Goal: Task Accomplishment & Management: Manage account settings

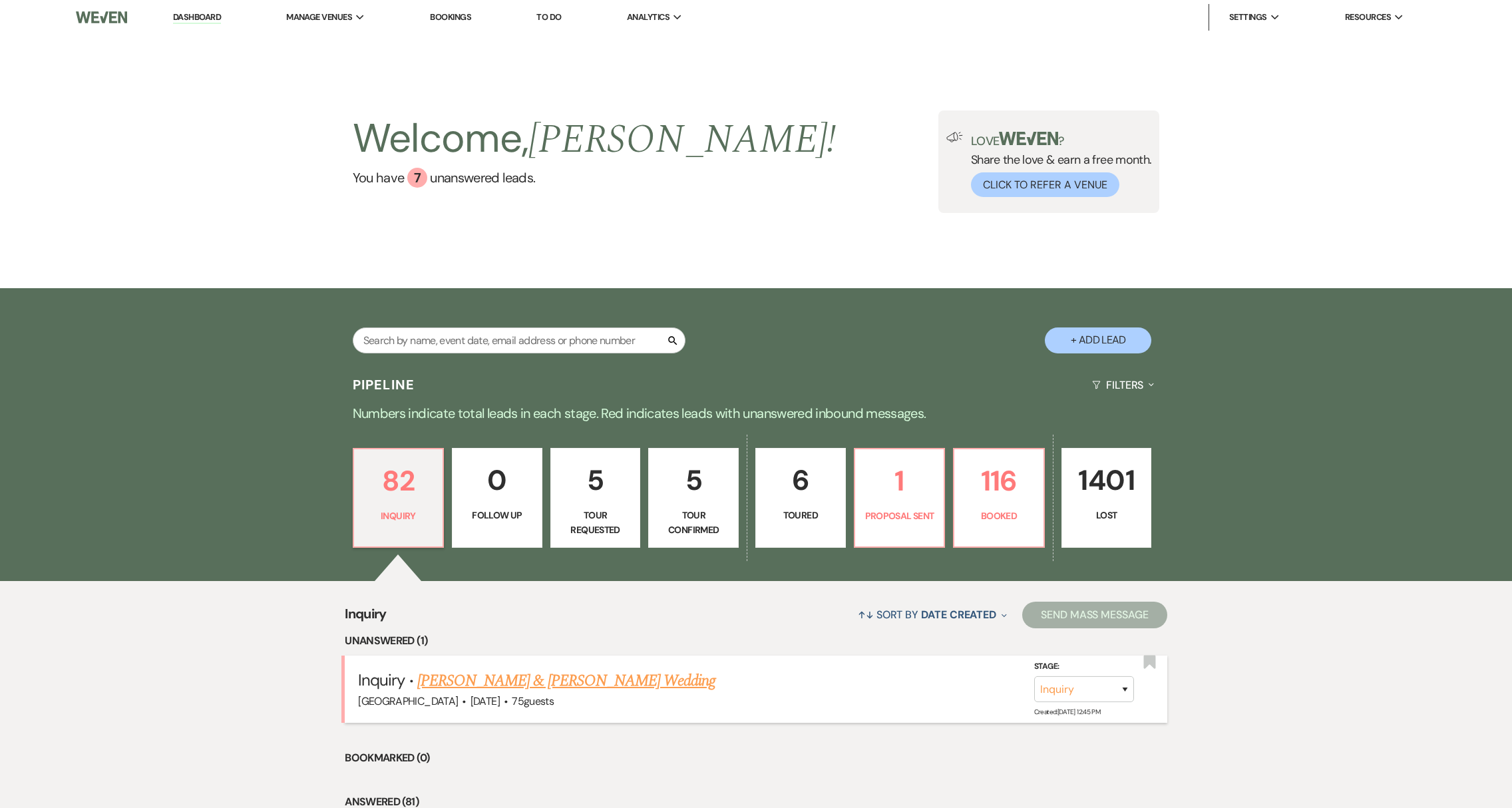
click at [497, 682] on link "[PERSON_NAME] & [PERSON_NAME] Wedding" at bounding box center [566, 680] width 298 height 24
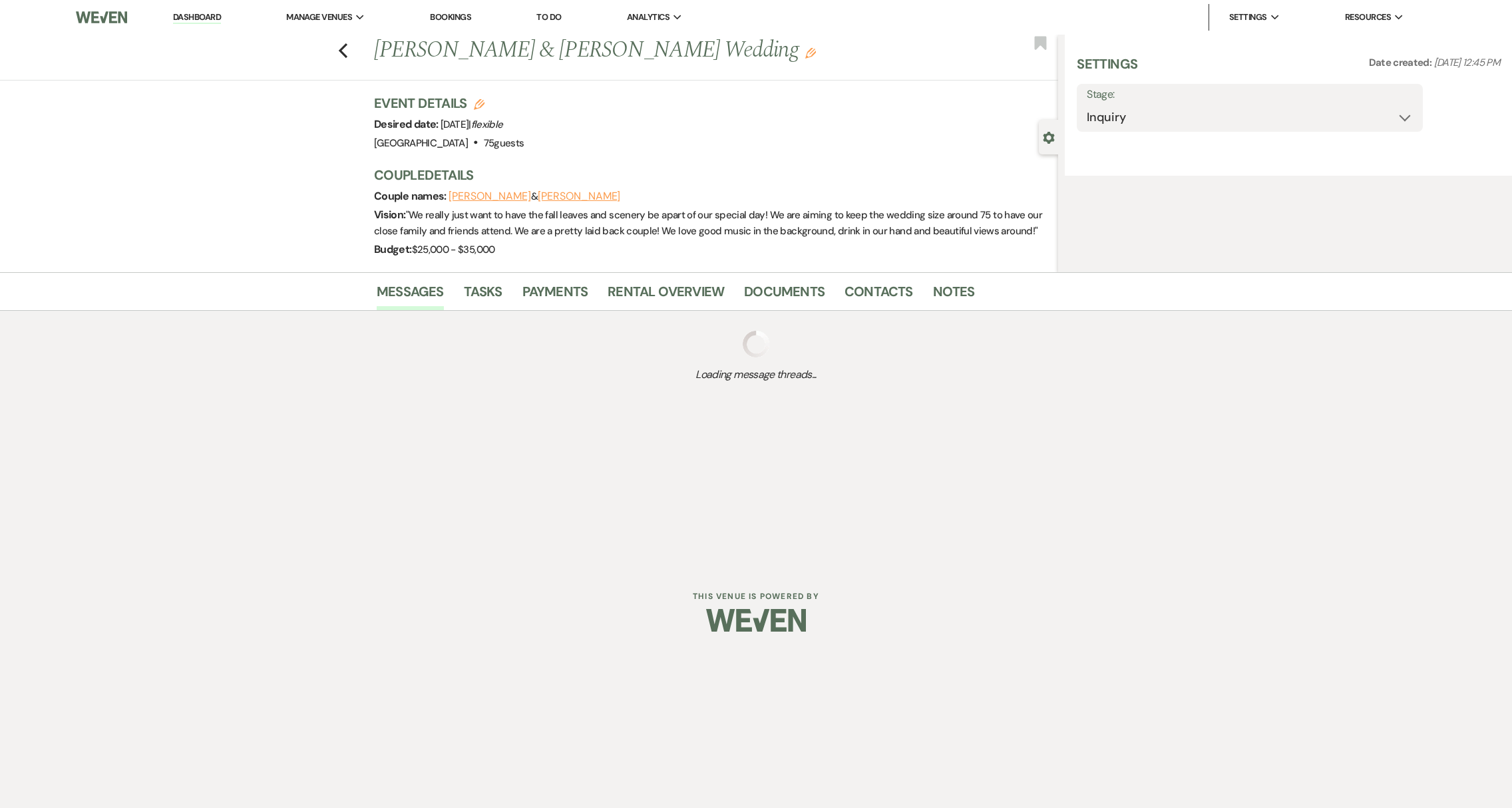
select select "1"
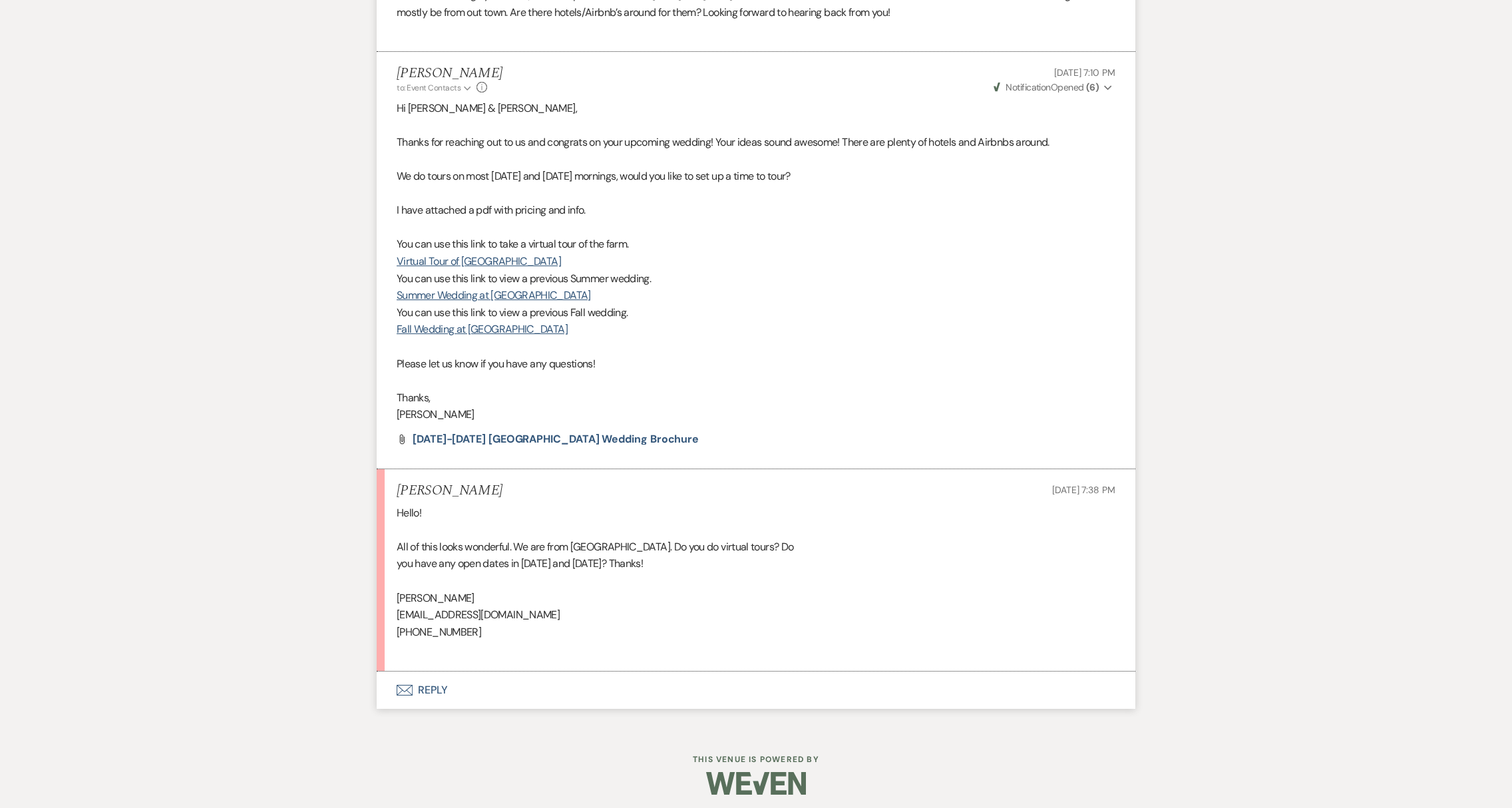
scroll to position [820, 0]
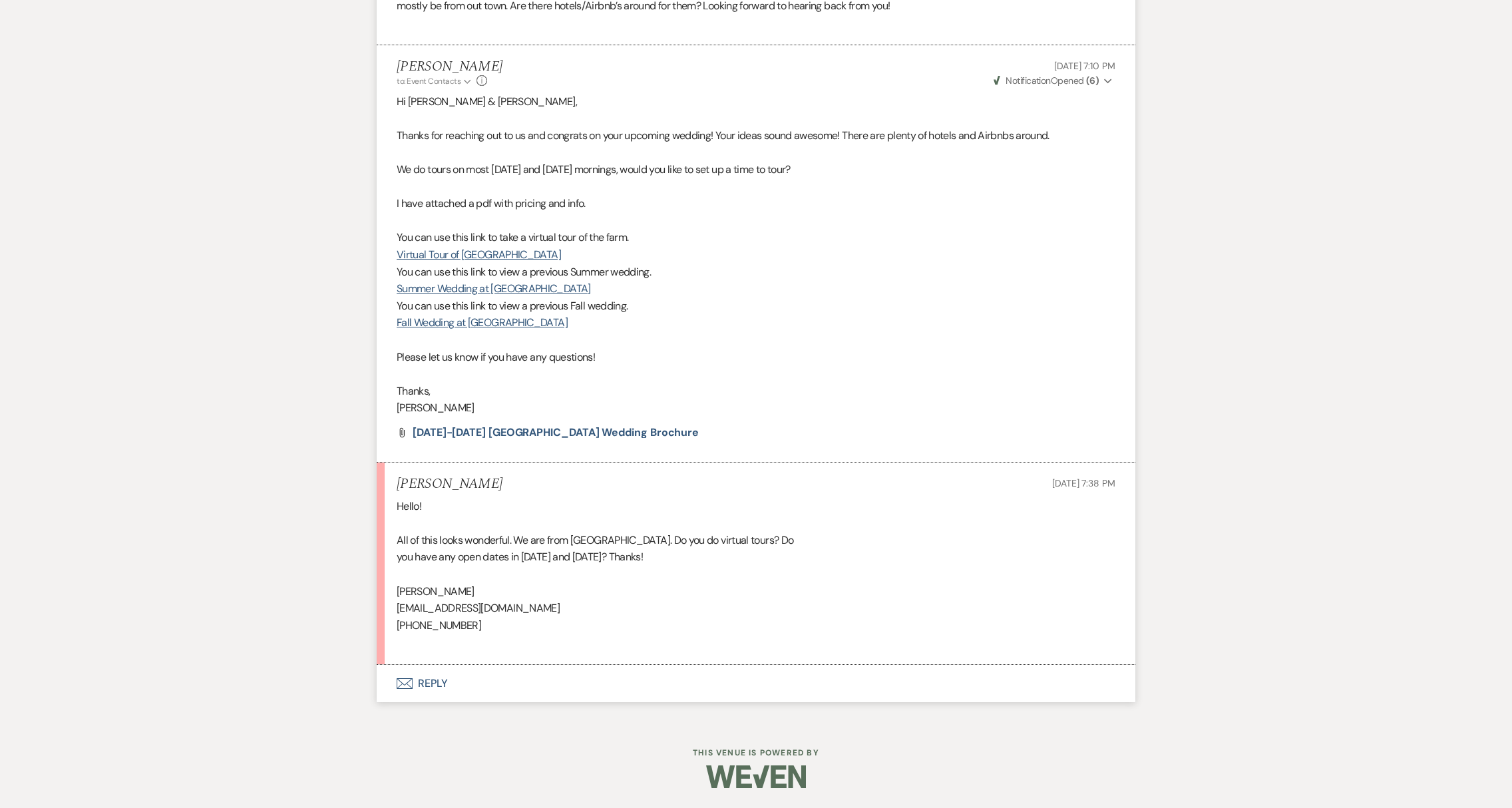
click at [431, 686] on button "Envelope Reply" at bounding box center [756, 683] width 758 height 37
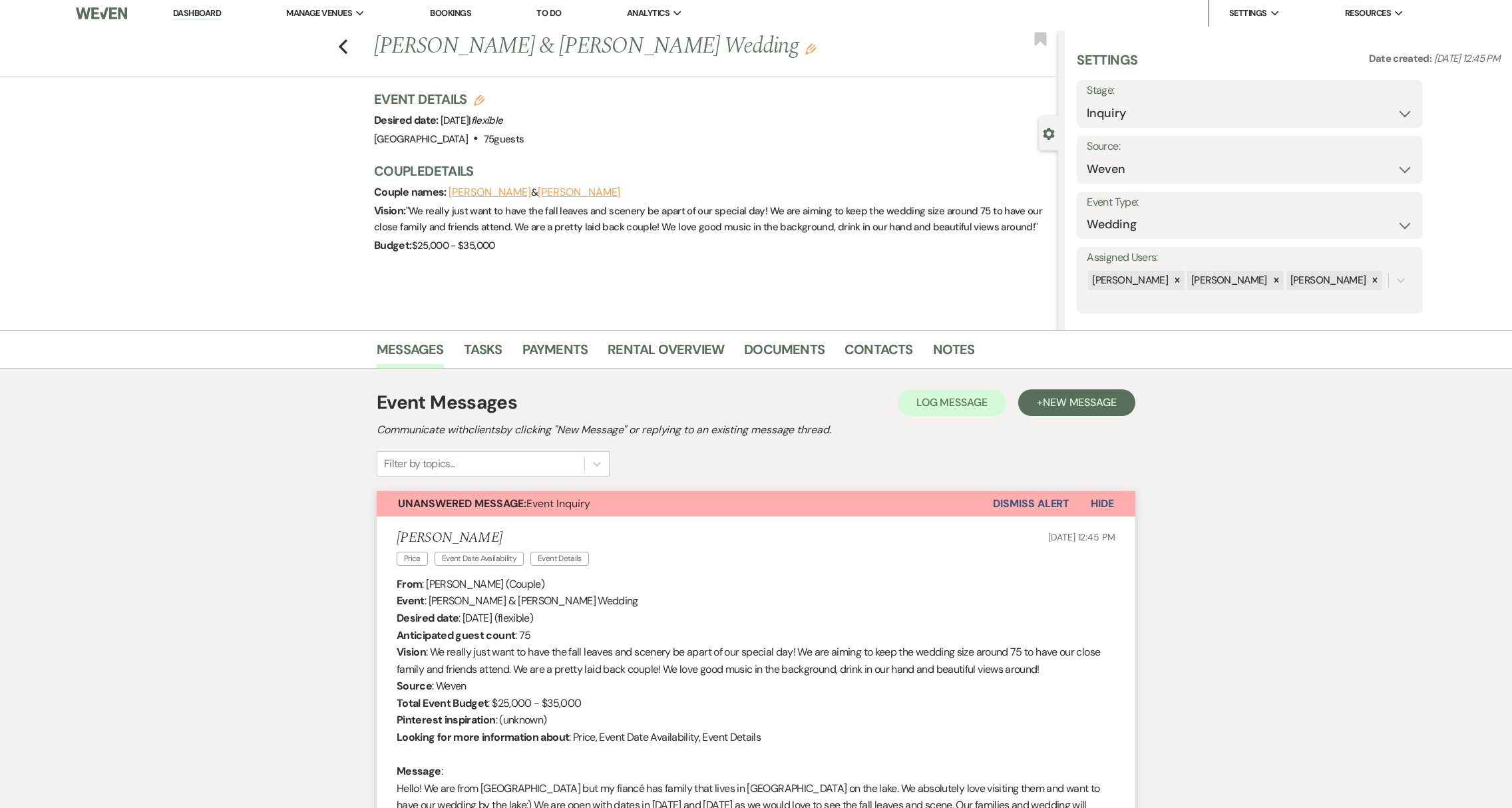
scroll to position [0, 0]
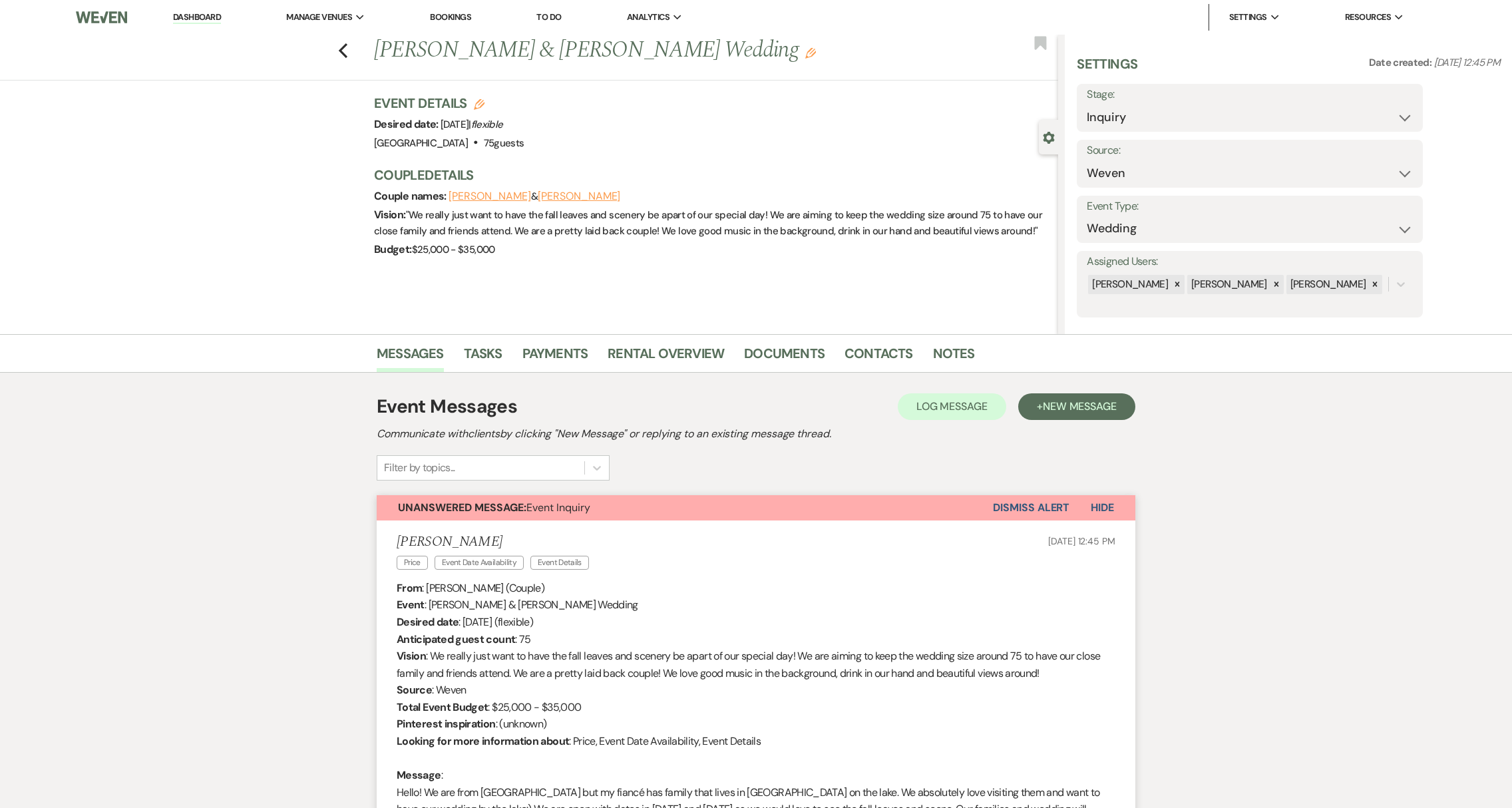
click at [209, 14] on link "Dashboard" at bounding box center [196, 17] width 48 height 12
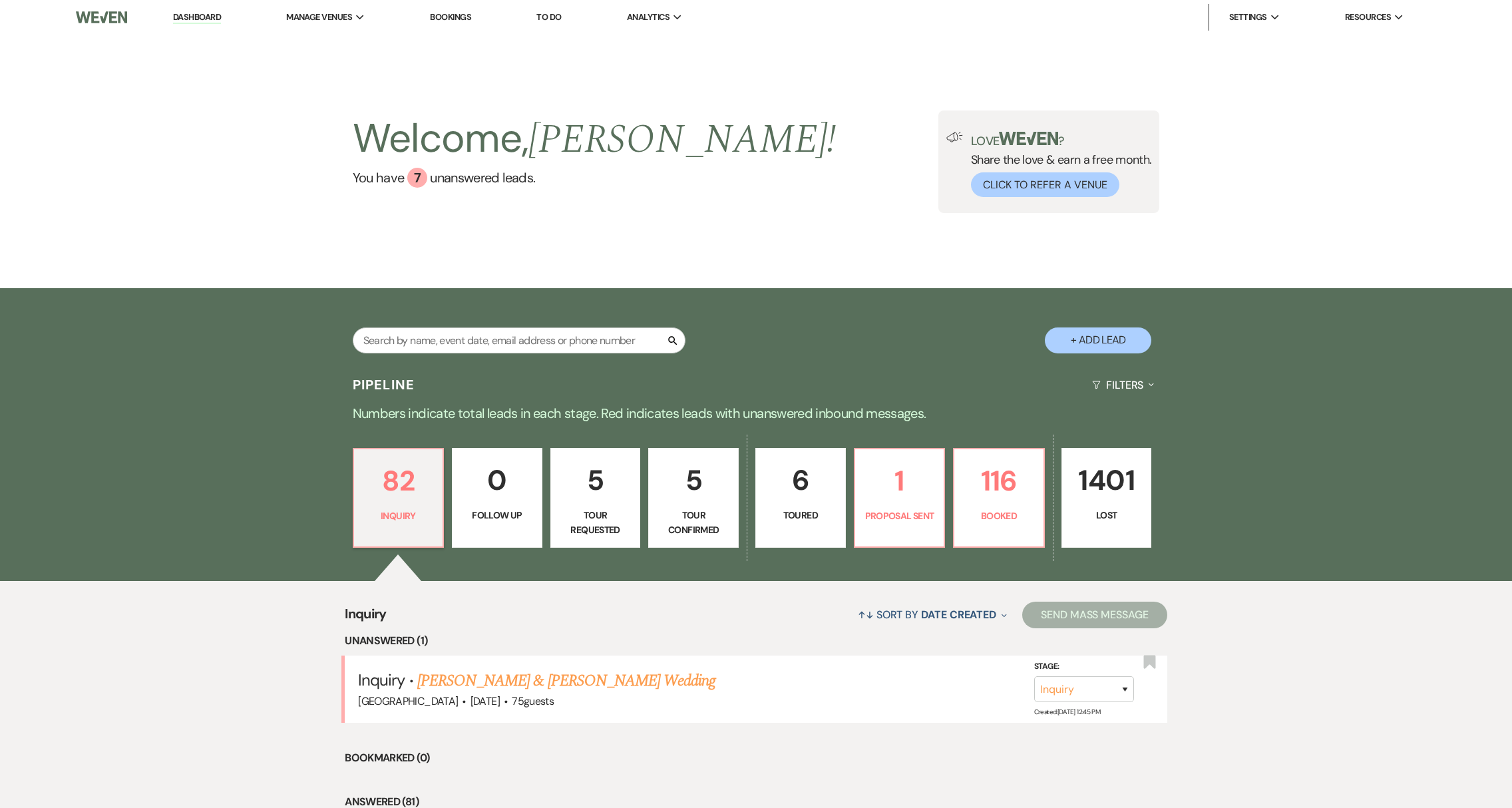
click at [811, 515] on p "Toured" at bounding box center [801, 514] width 73 height 15
select select "5"
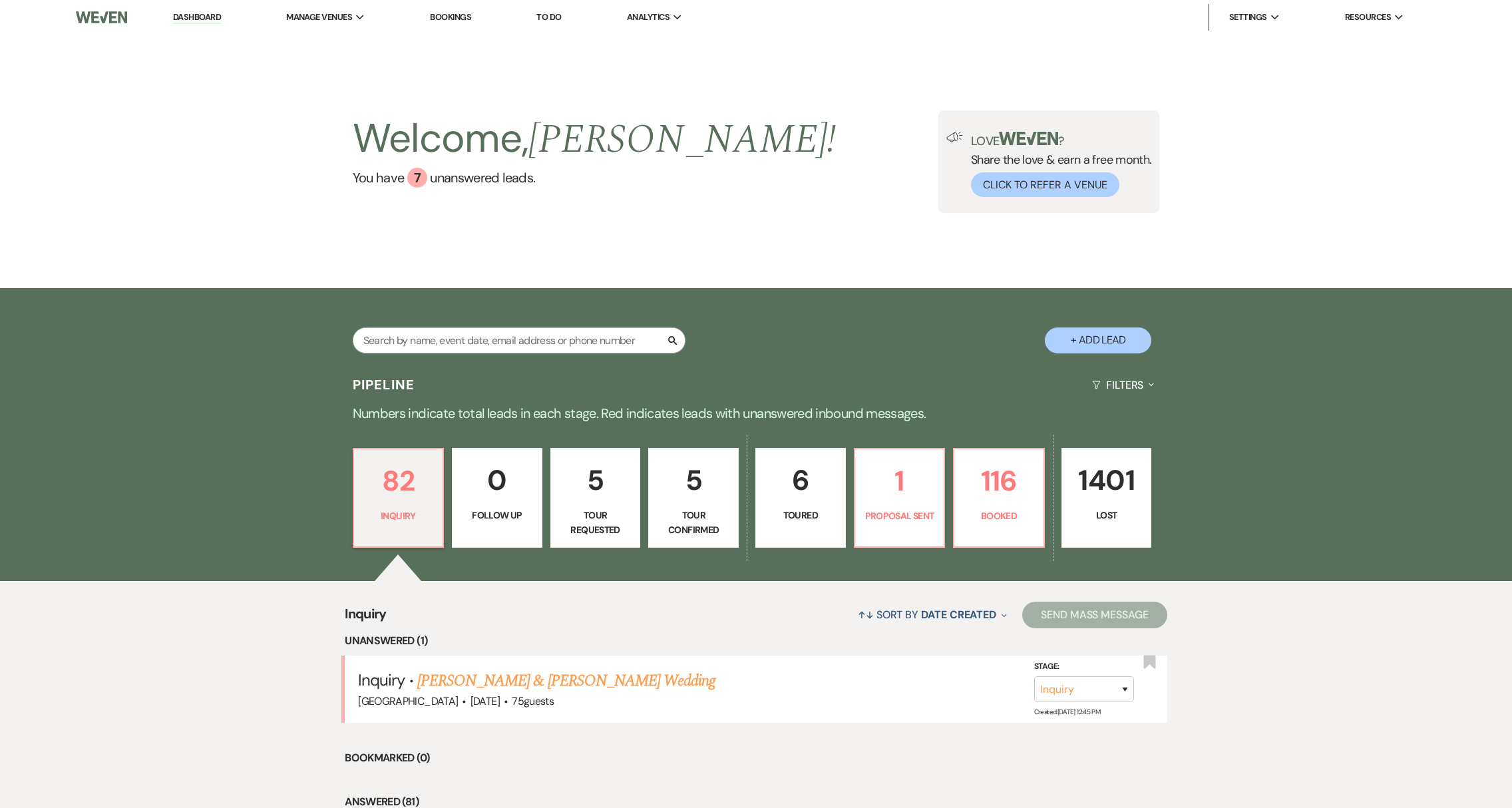
select select "5"
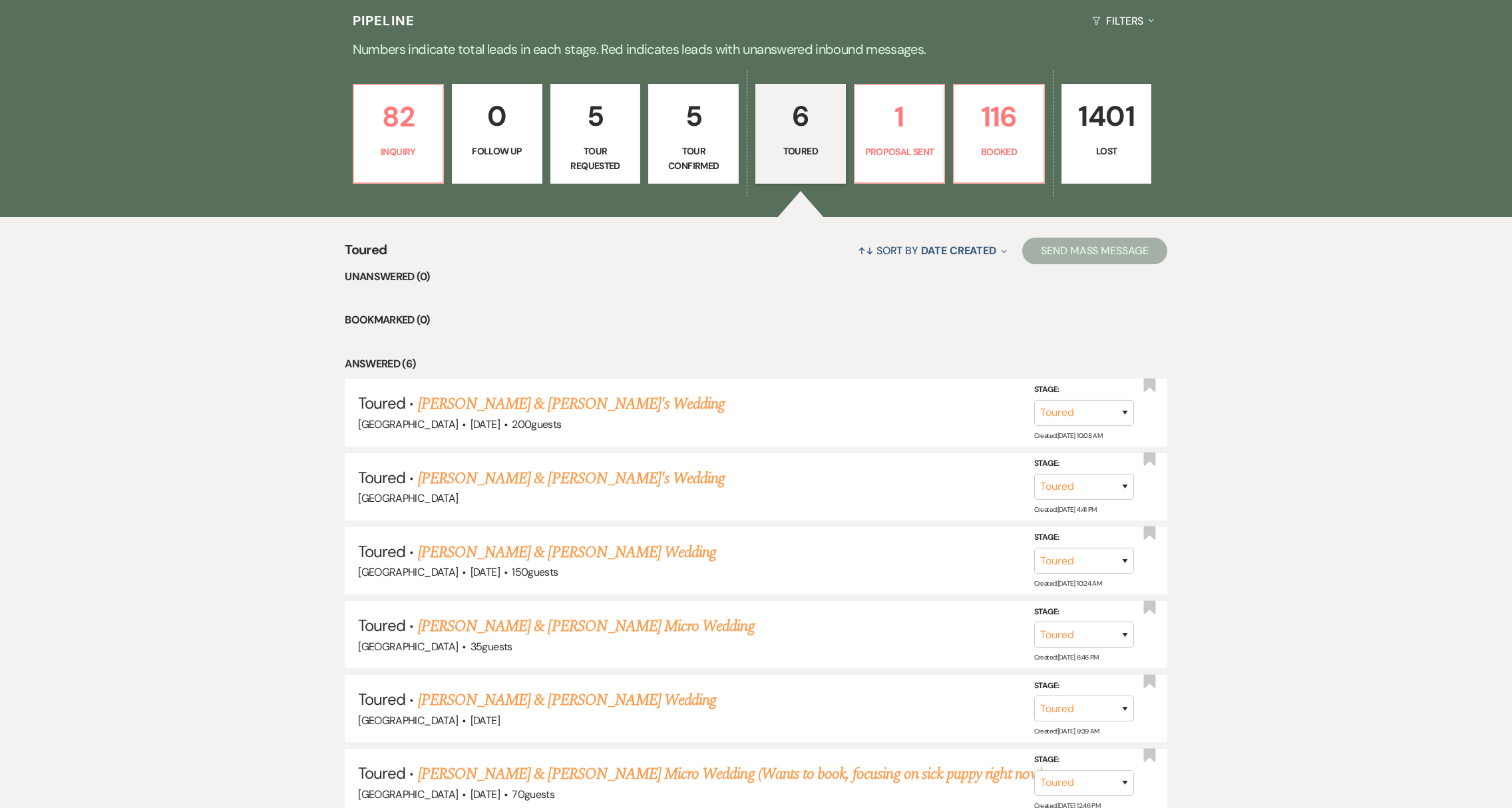
scroll to position [394, 0]
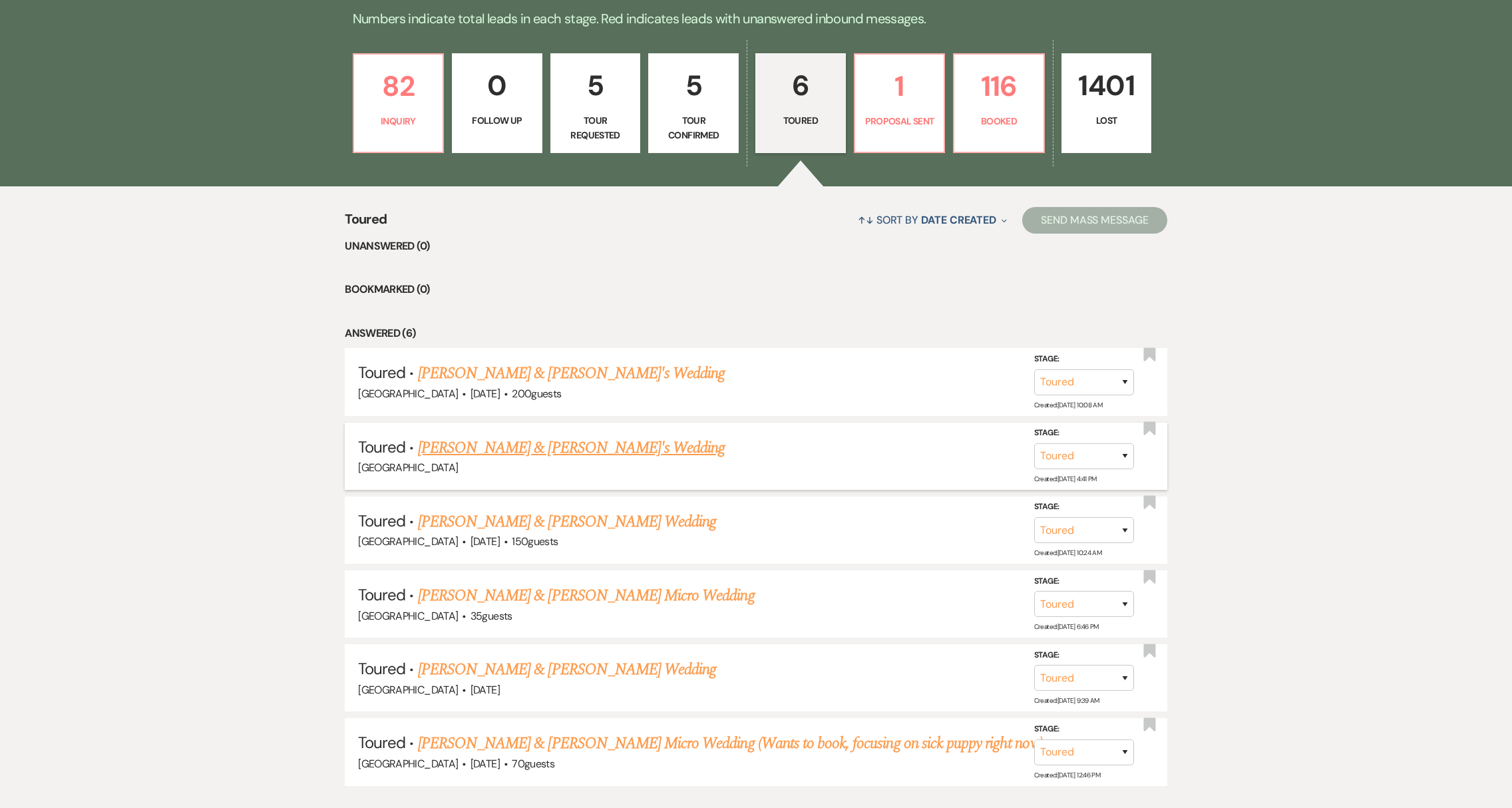
click at [517, 450] on link "[PERSON_NAME] & [PERSON_NAME]'s Wedding" at bounding box center [571, 448] width 307 height 24
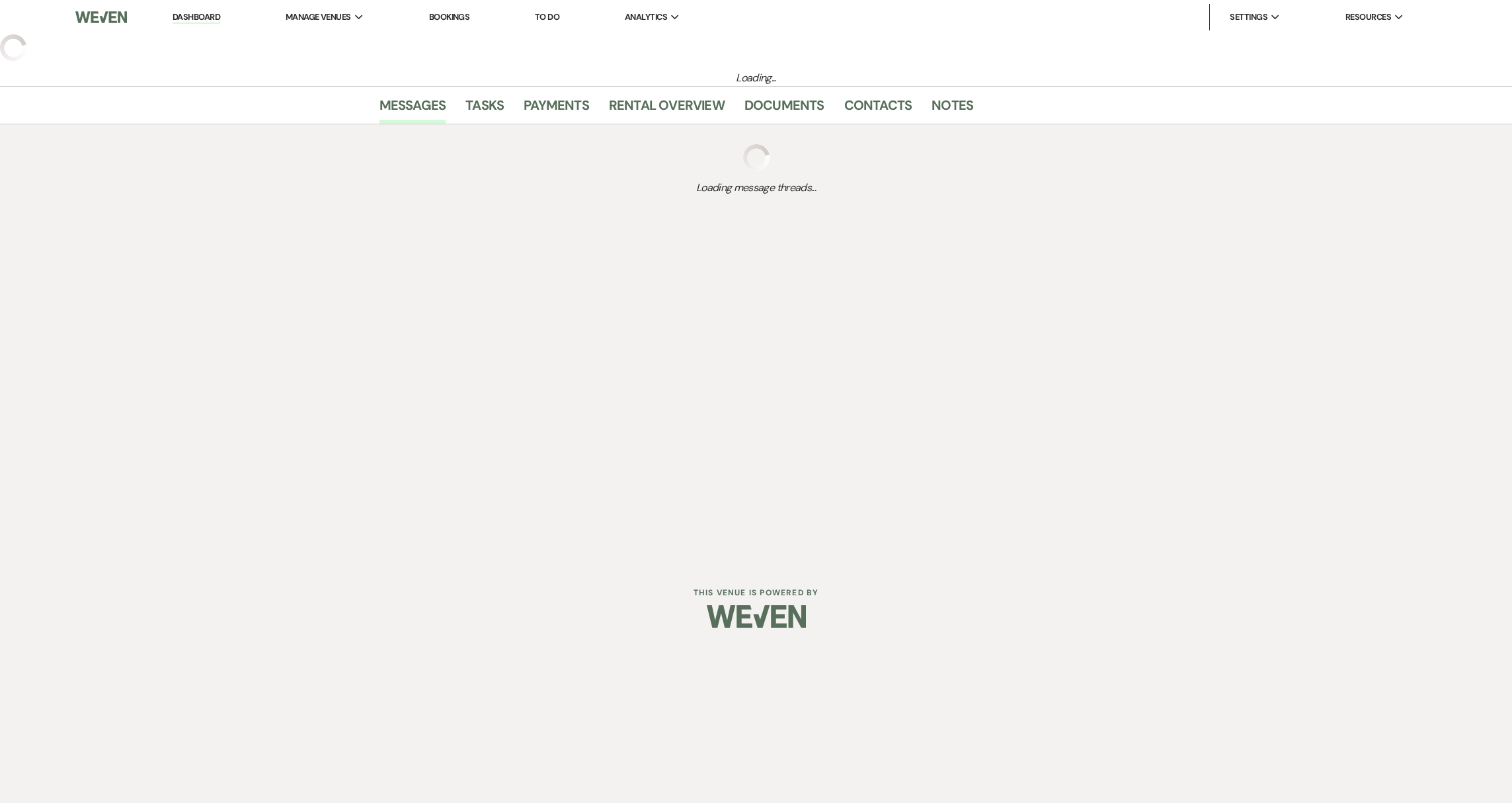
select select "5"
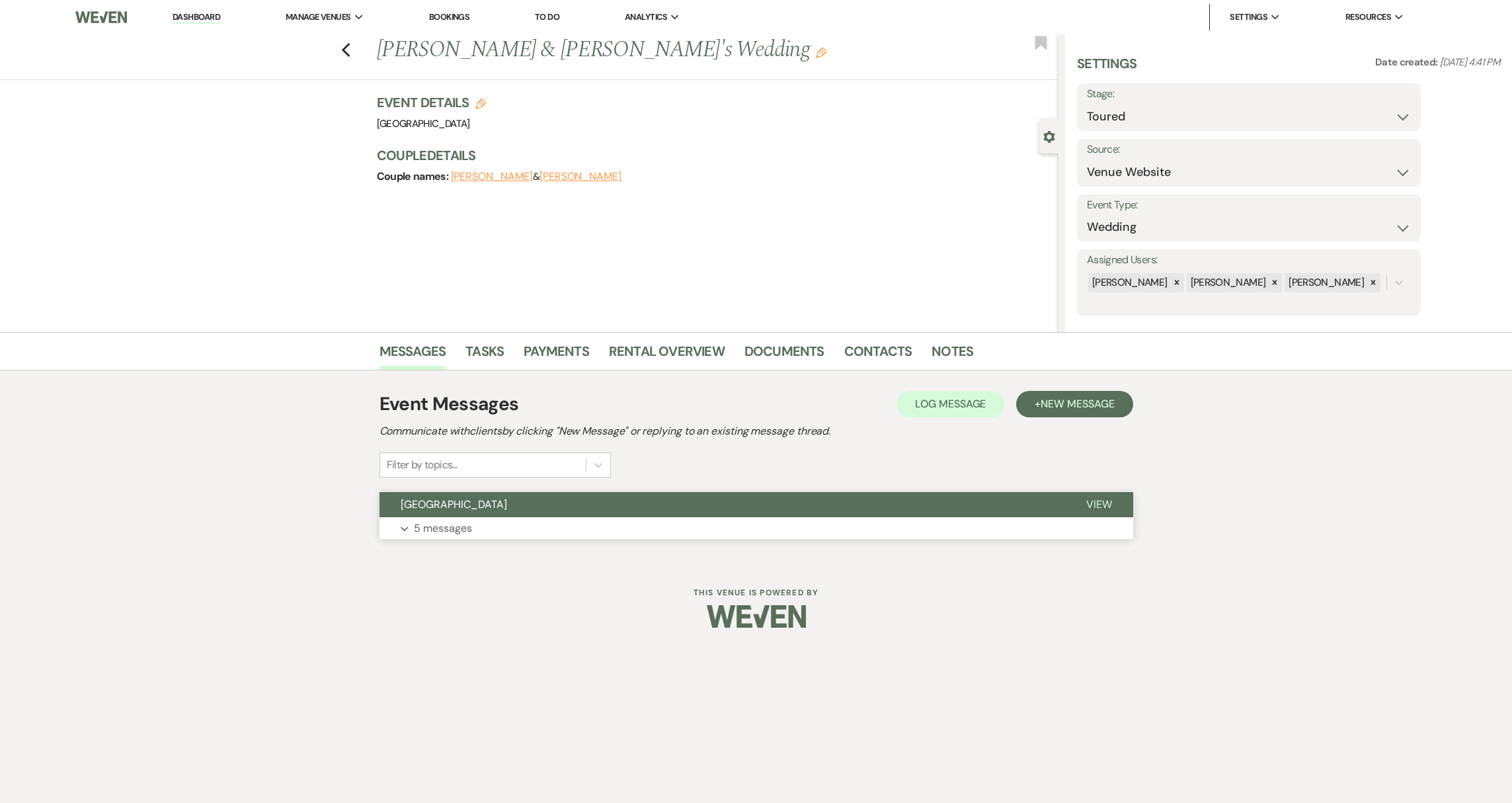
click at [465, 528] on p "5 messages" at bounding box center [443, 528] width 58 height 17
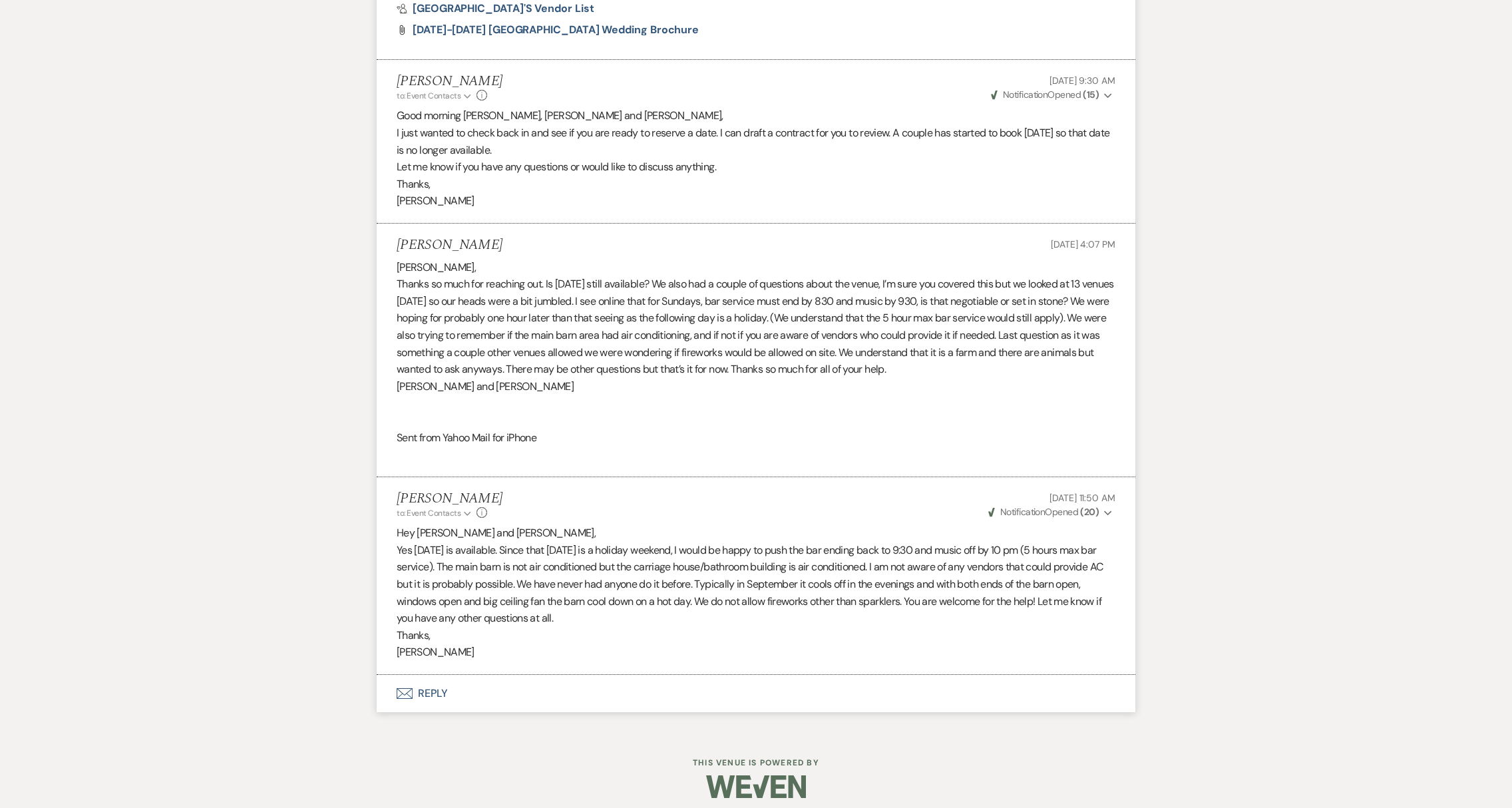
scroll to position [1146, 0]
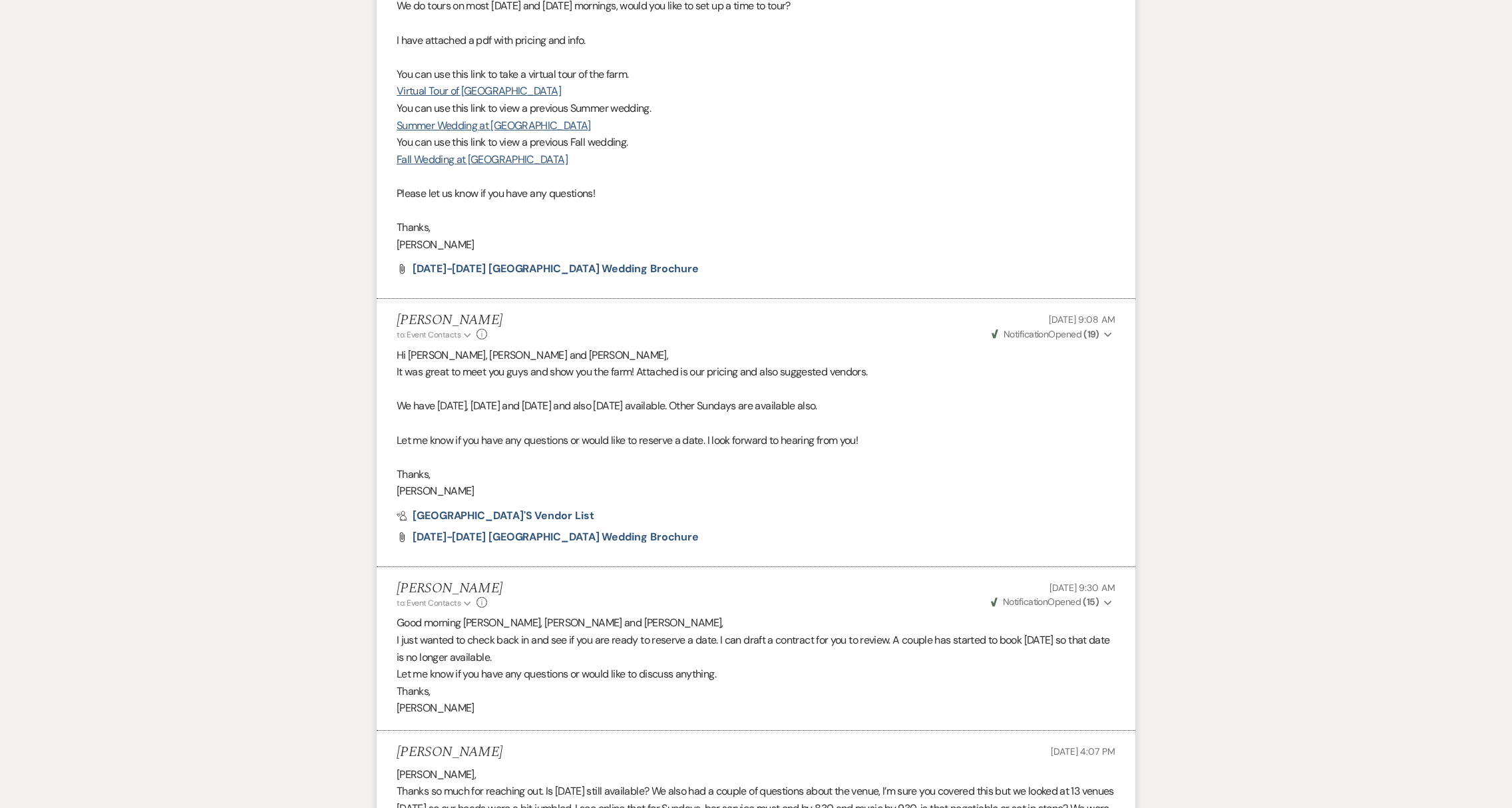
scroll to position [1155, 0]
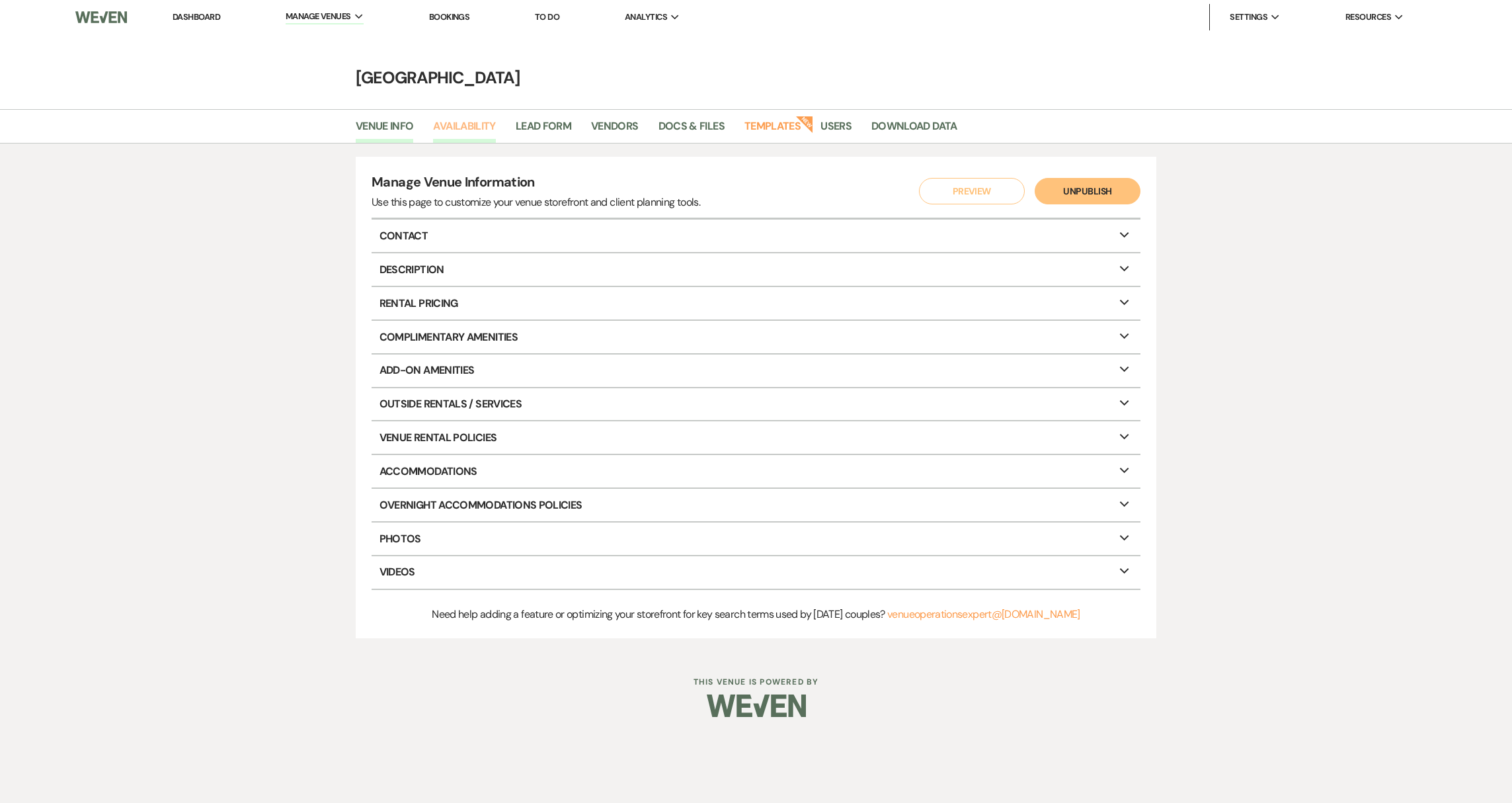
click at [450, 122] on link "Availability" at bounding box center [464, 130] width 62 height 25
select select "3"
select select "2026"
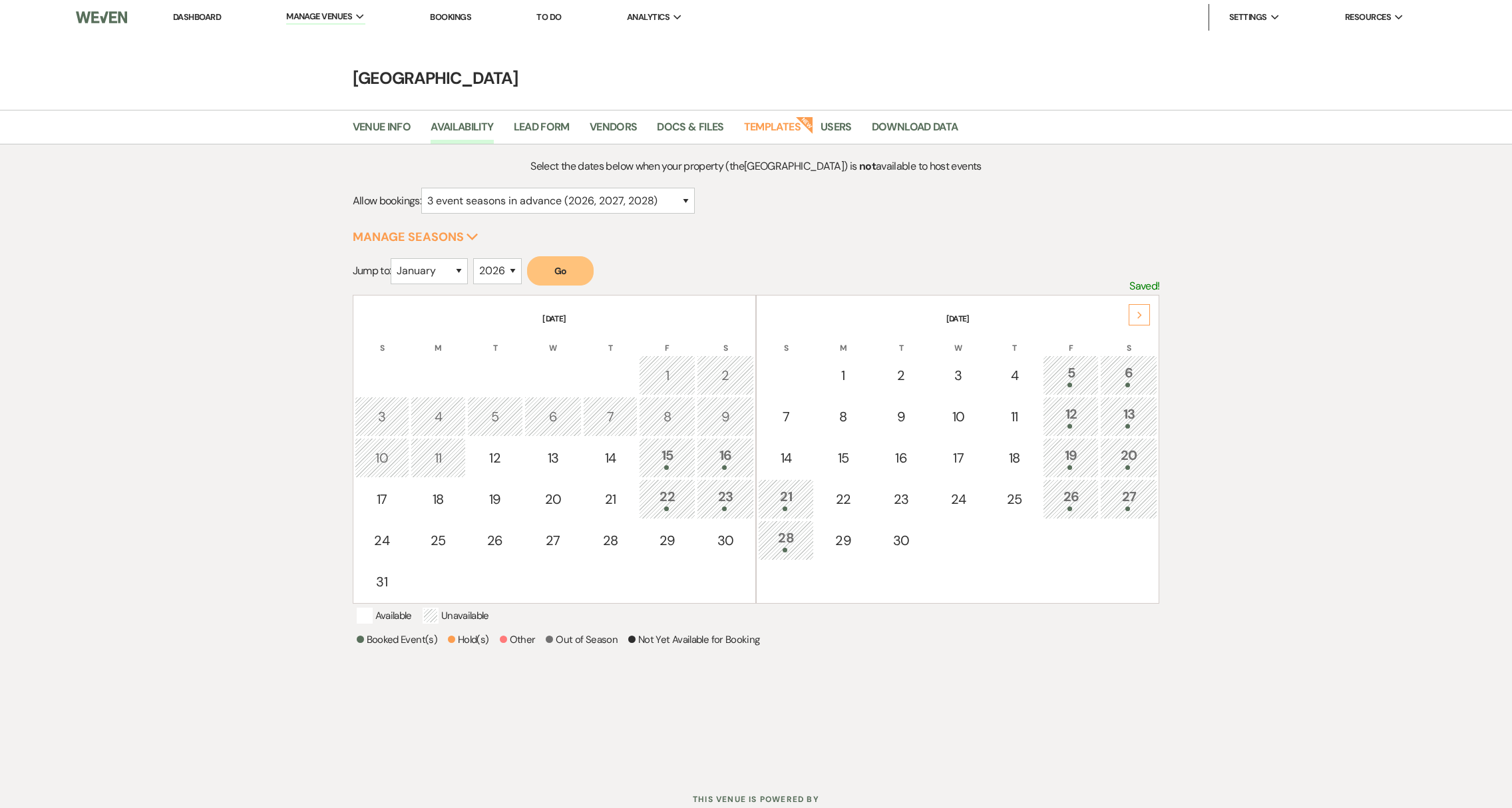
click at [1142, 319] on div "Next" at bounding box center [1139, 314] width 21 height 21
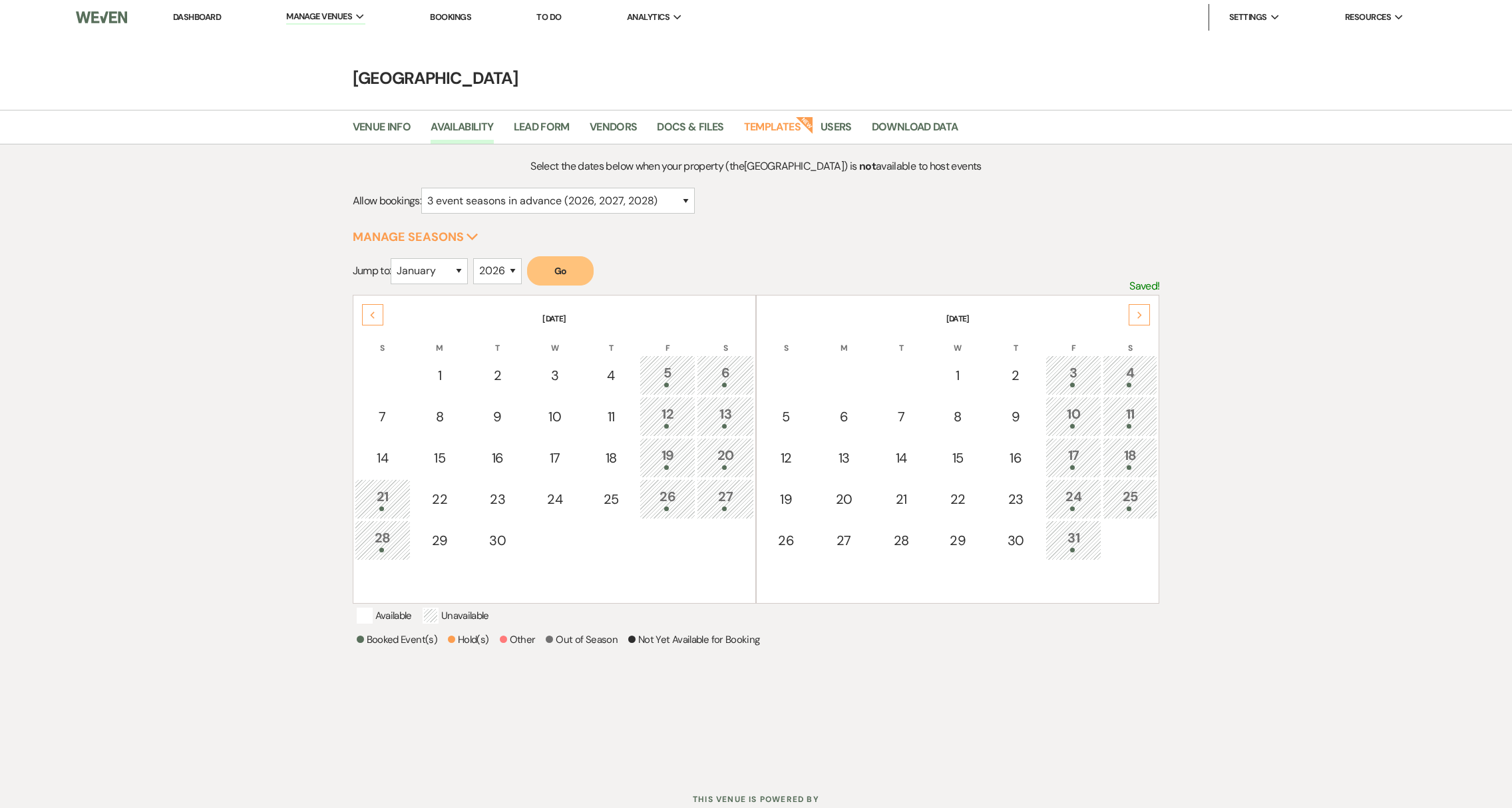
click at [1142, 319] on div "Next" at bounding box center [1139, 314] width 21 height 21
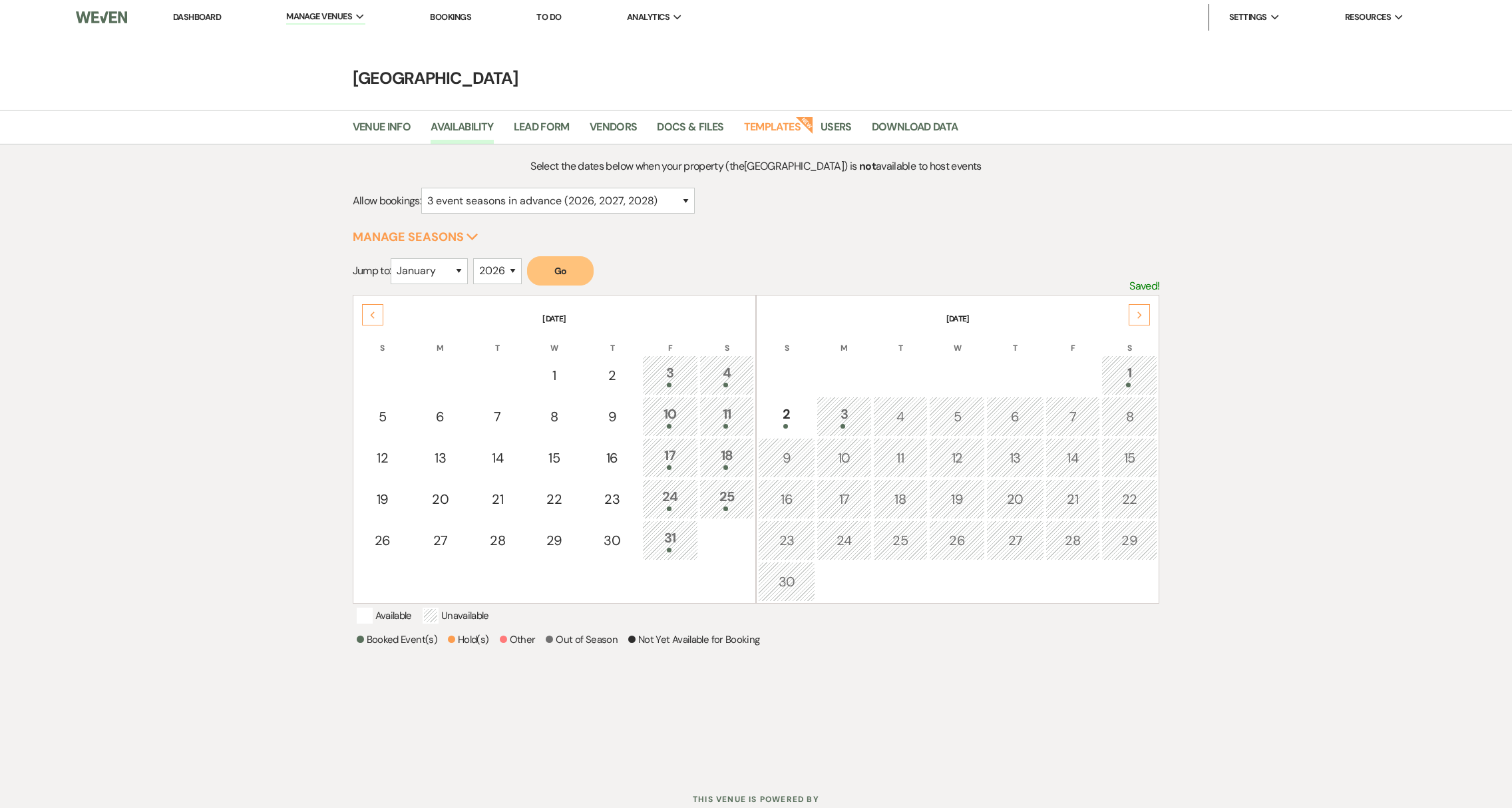
click at [1142, 319] on div "Next" at bounding box center [1139, 314] width 21 height 21
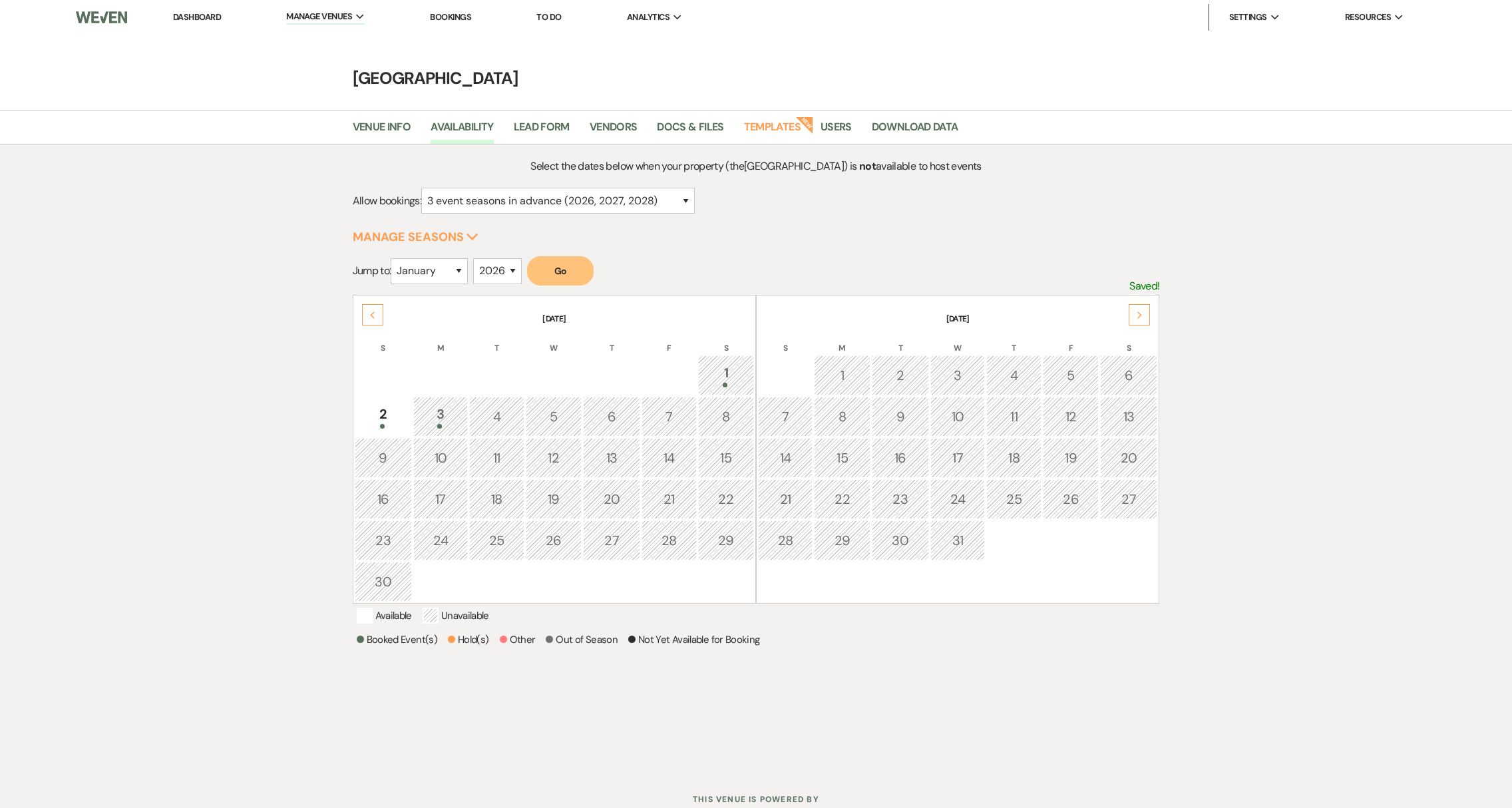
click at [1142, 319] on div "Next" at bounding box center [1139, 314] width 21 height 21
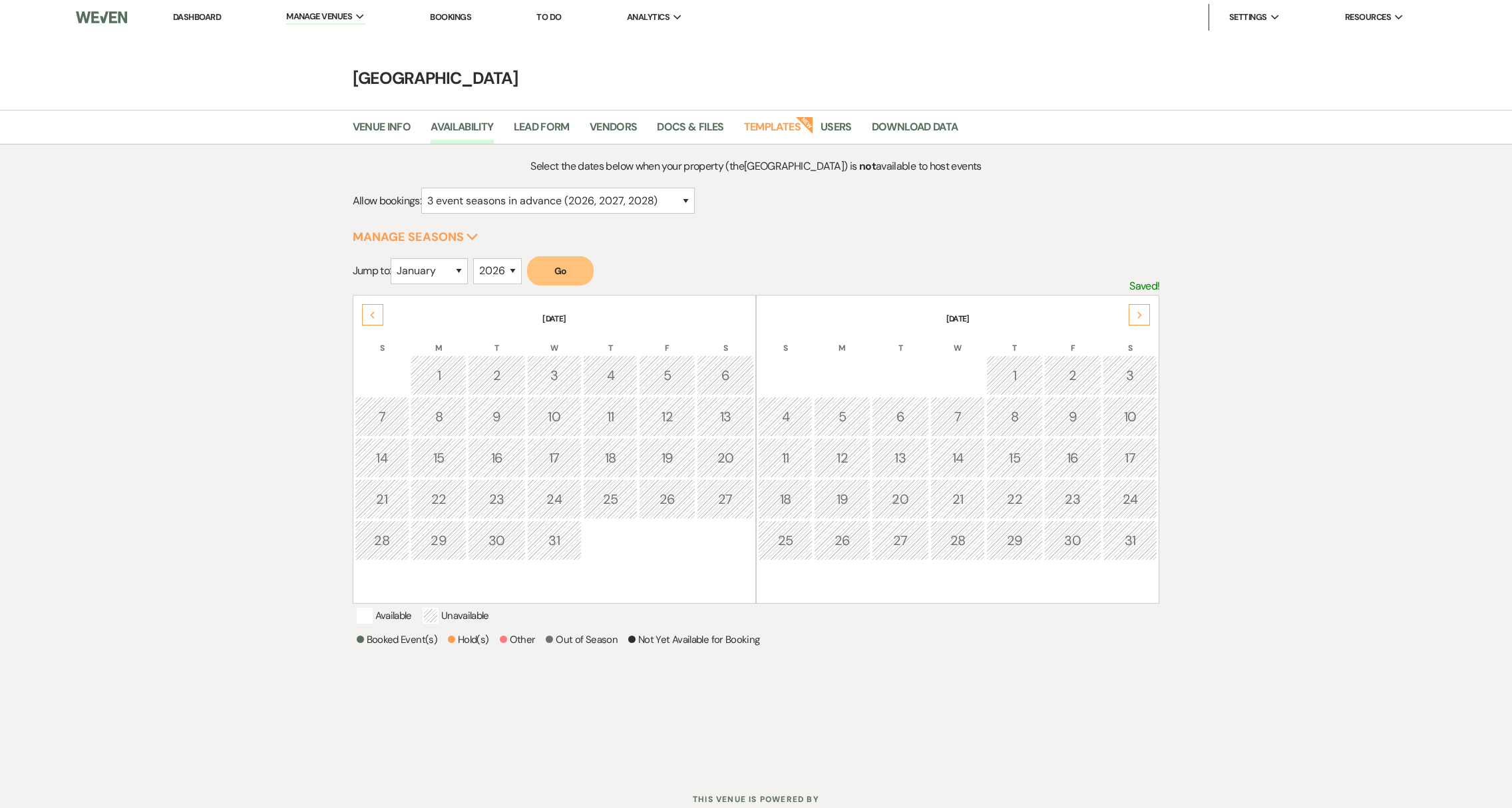
click at [1142, 319] on div "Next" at bounding box center [1139, 314] width 21 height 21
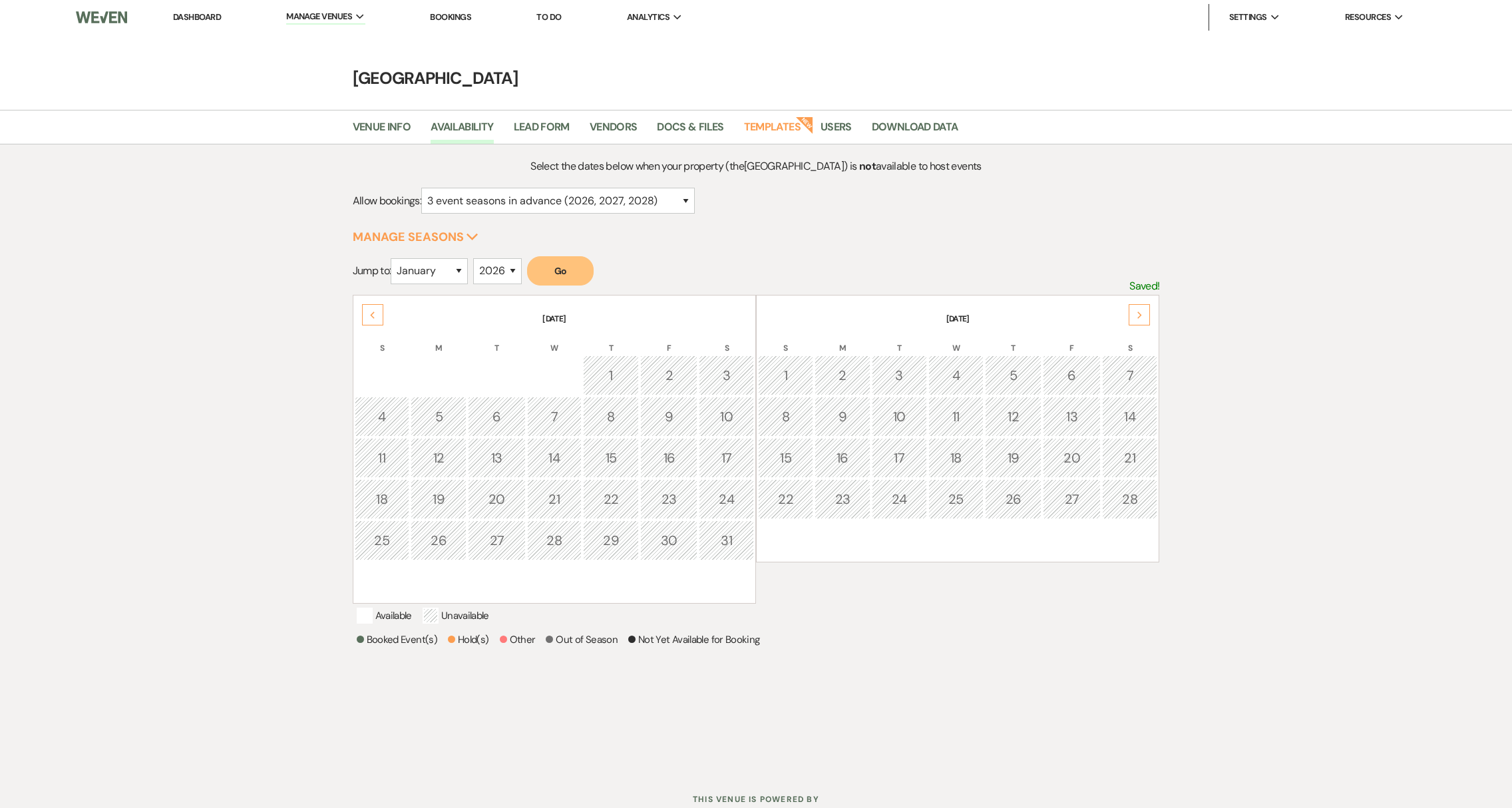
click at [1142, 319] on div "Next" at bounding box center [1139, 314] width 21 height 21
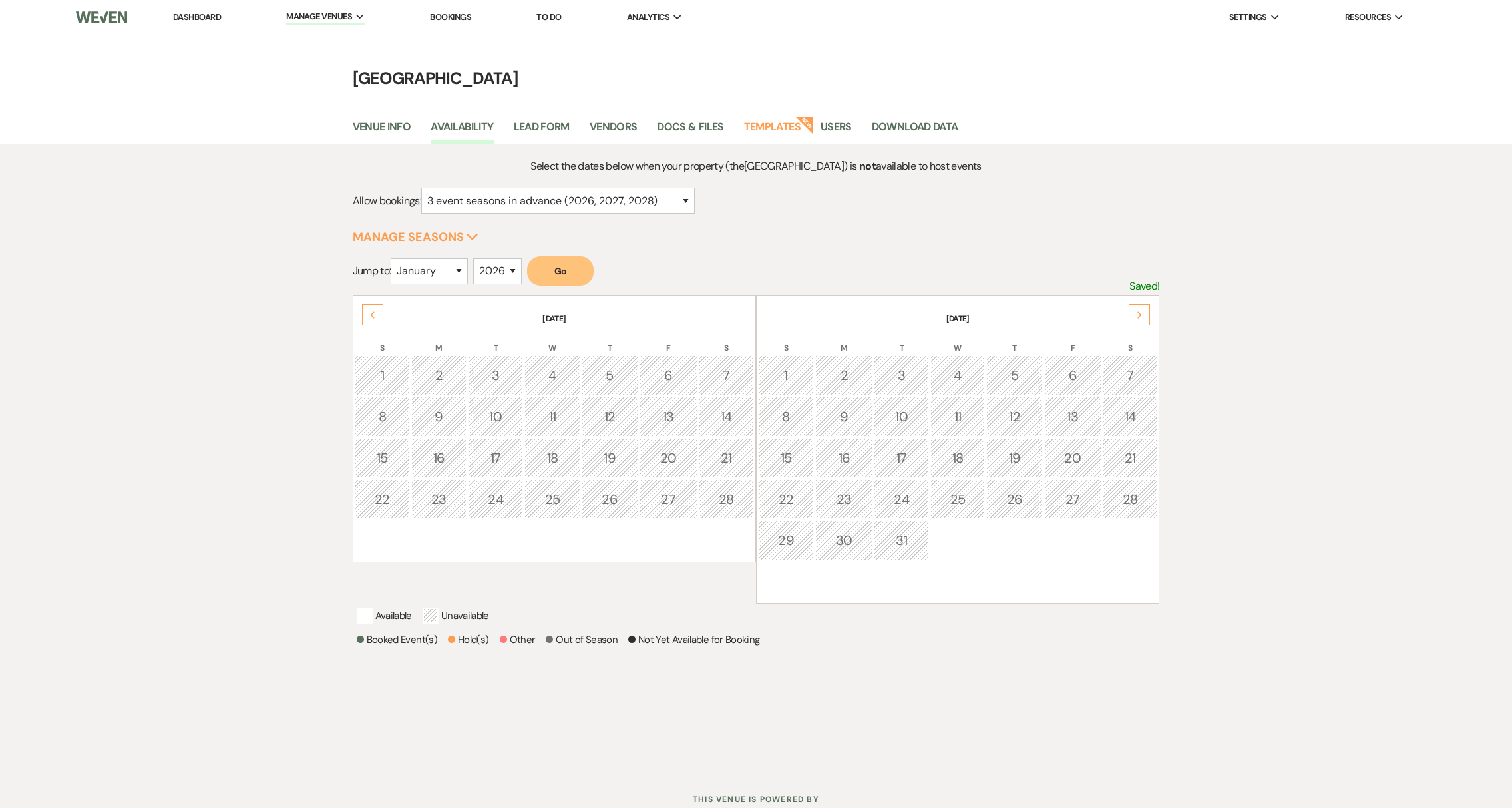
click at [1142, 319] on div "Next" at bounding box center [1139, 314] width 21 height 21
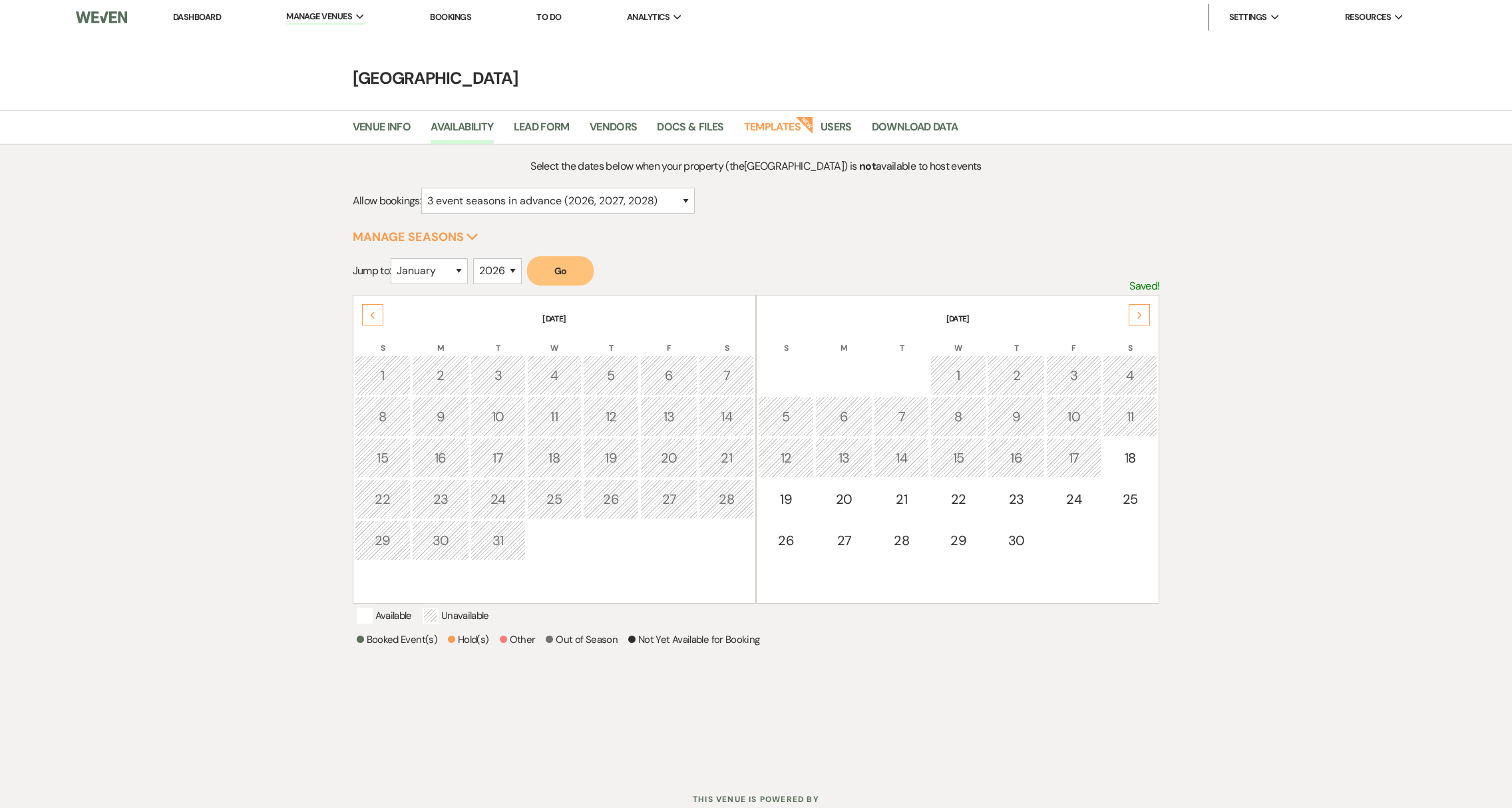
click at [1142, 319] on div "Next" at bounding box center [1139, 314] width 21 height 21
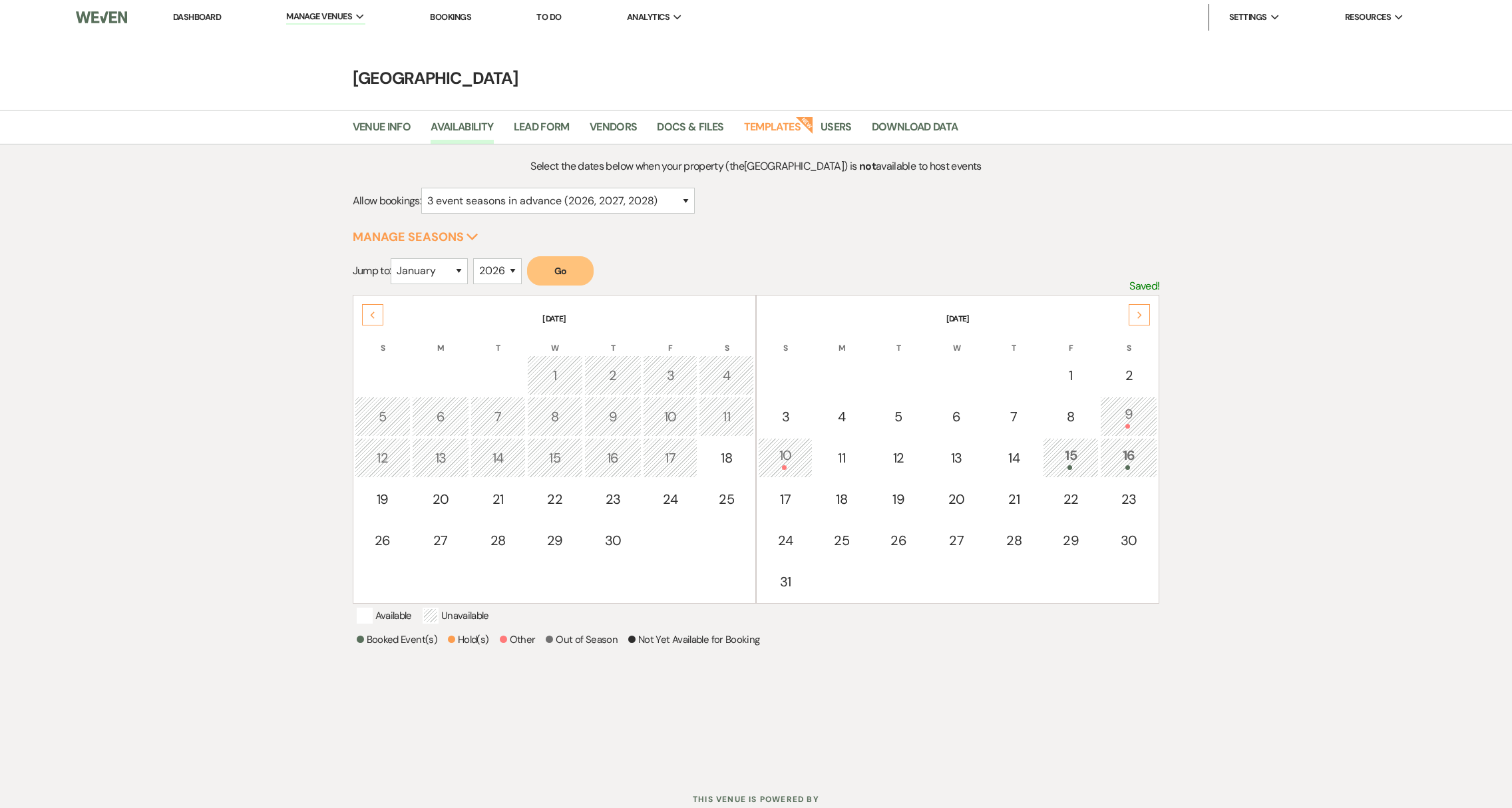
click at [1142, 319] on div "Next" at bounding box center [1139, 314] width 21 height 21
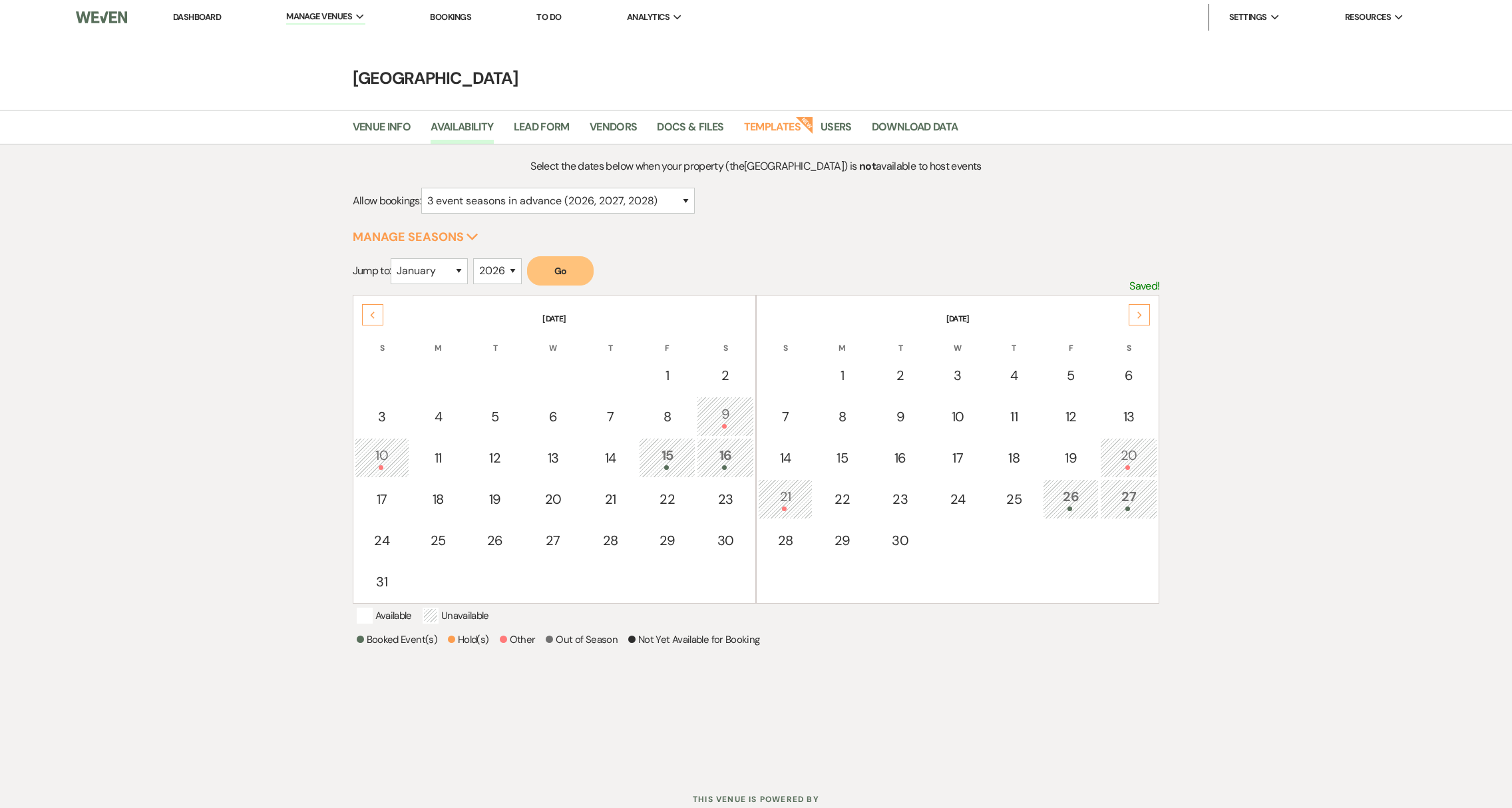
click at [1142, 319] on div "Next" at bounding box center [1139, 314] width 21 height 21
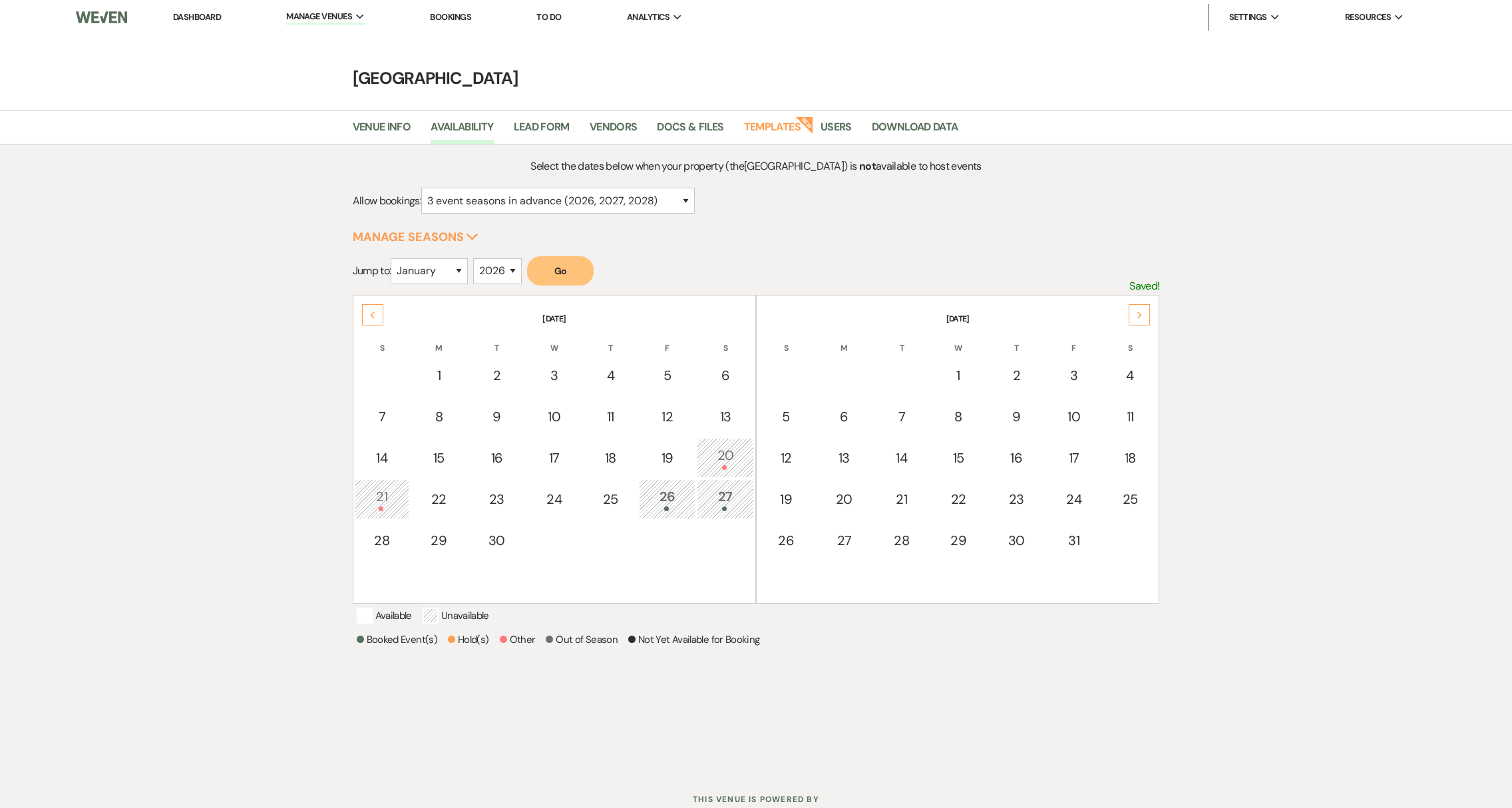
click at [1142, 319] on div "Next" at bounding box center [1139, 314] width 21 height 21
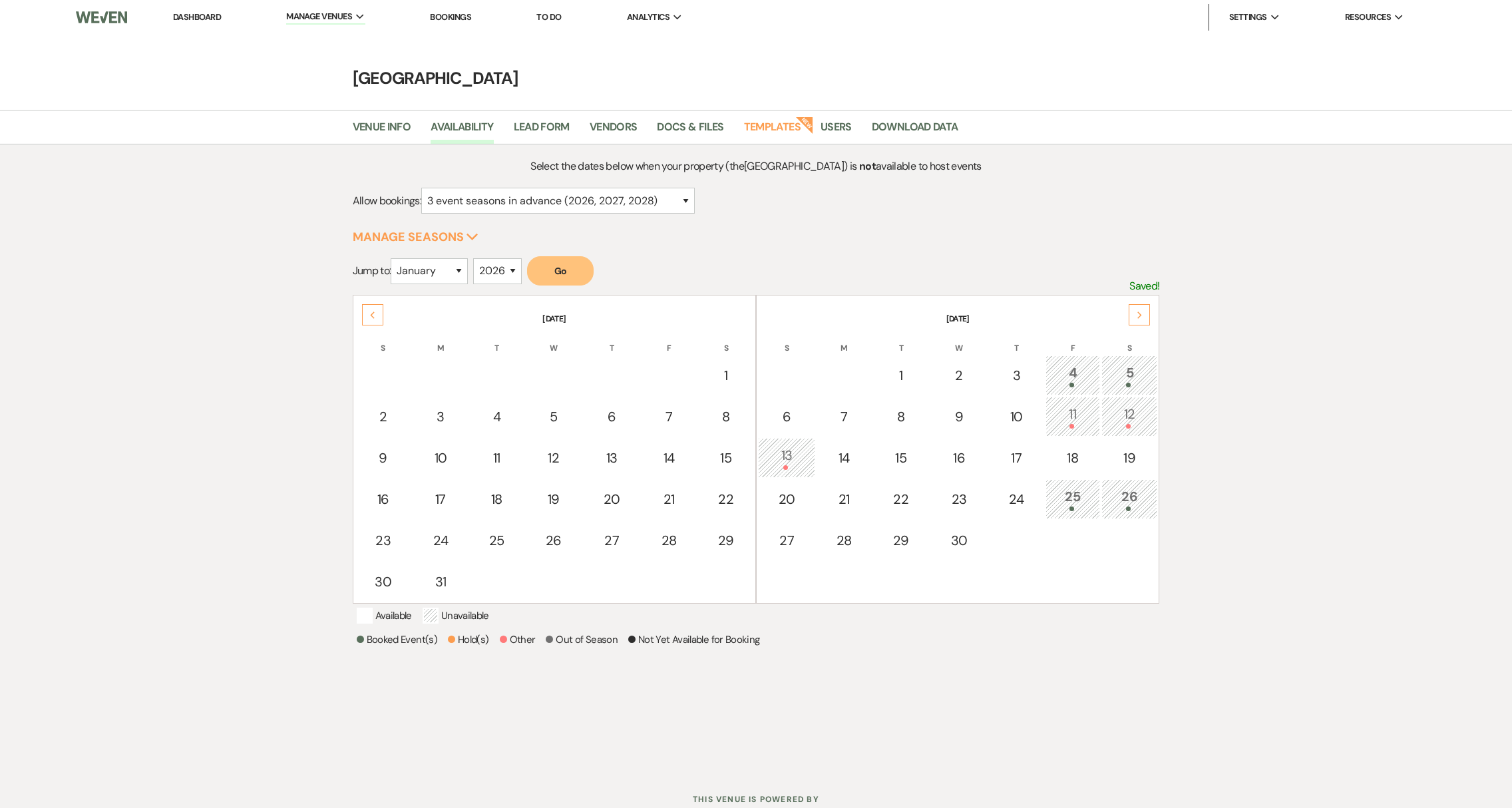
click at [1134, 380] on div "5" at bounding box center [1129, 375] width 41 height 25
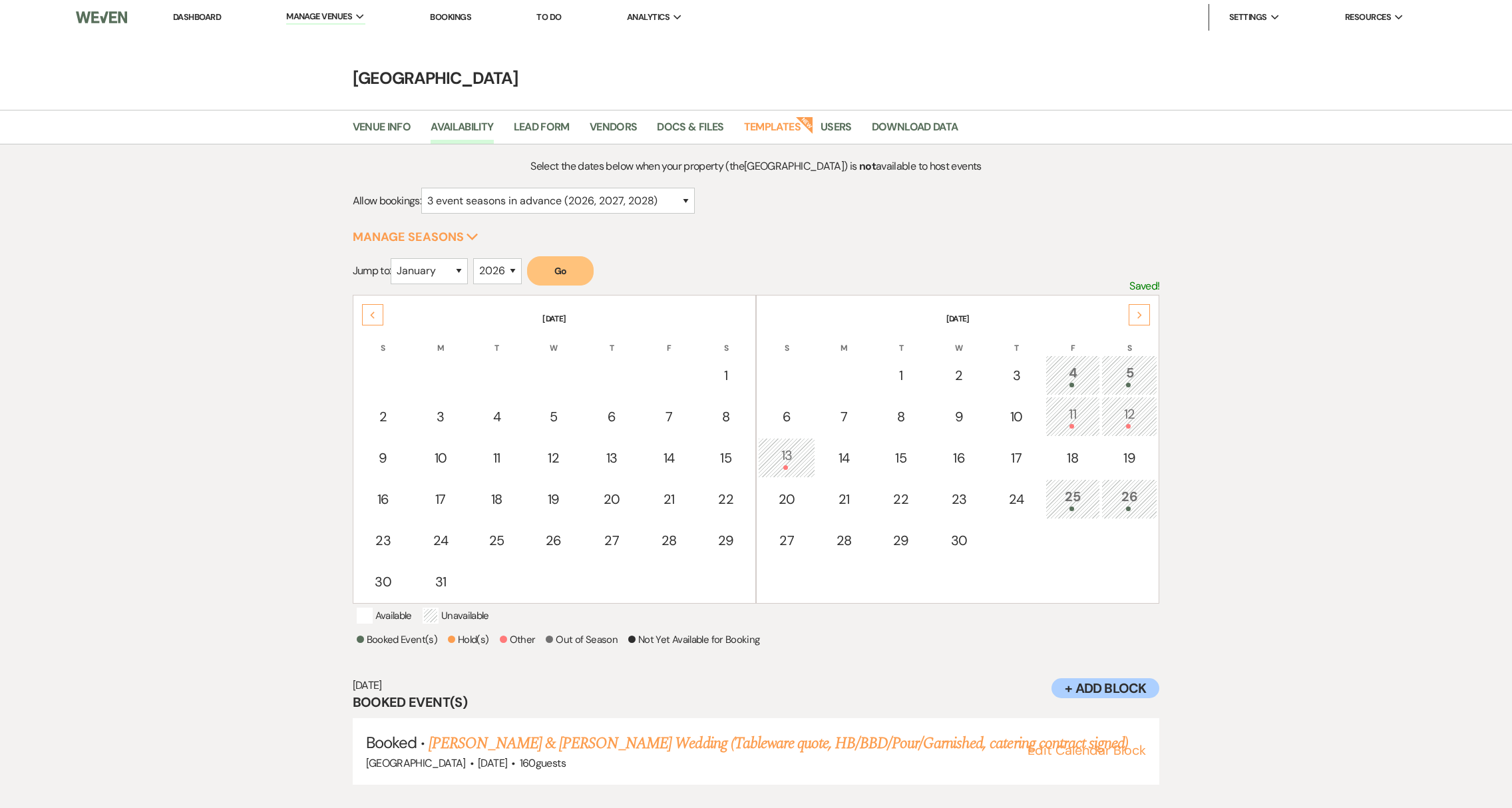
scroll to position [28, 0]
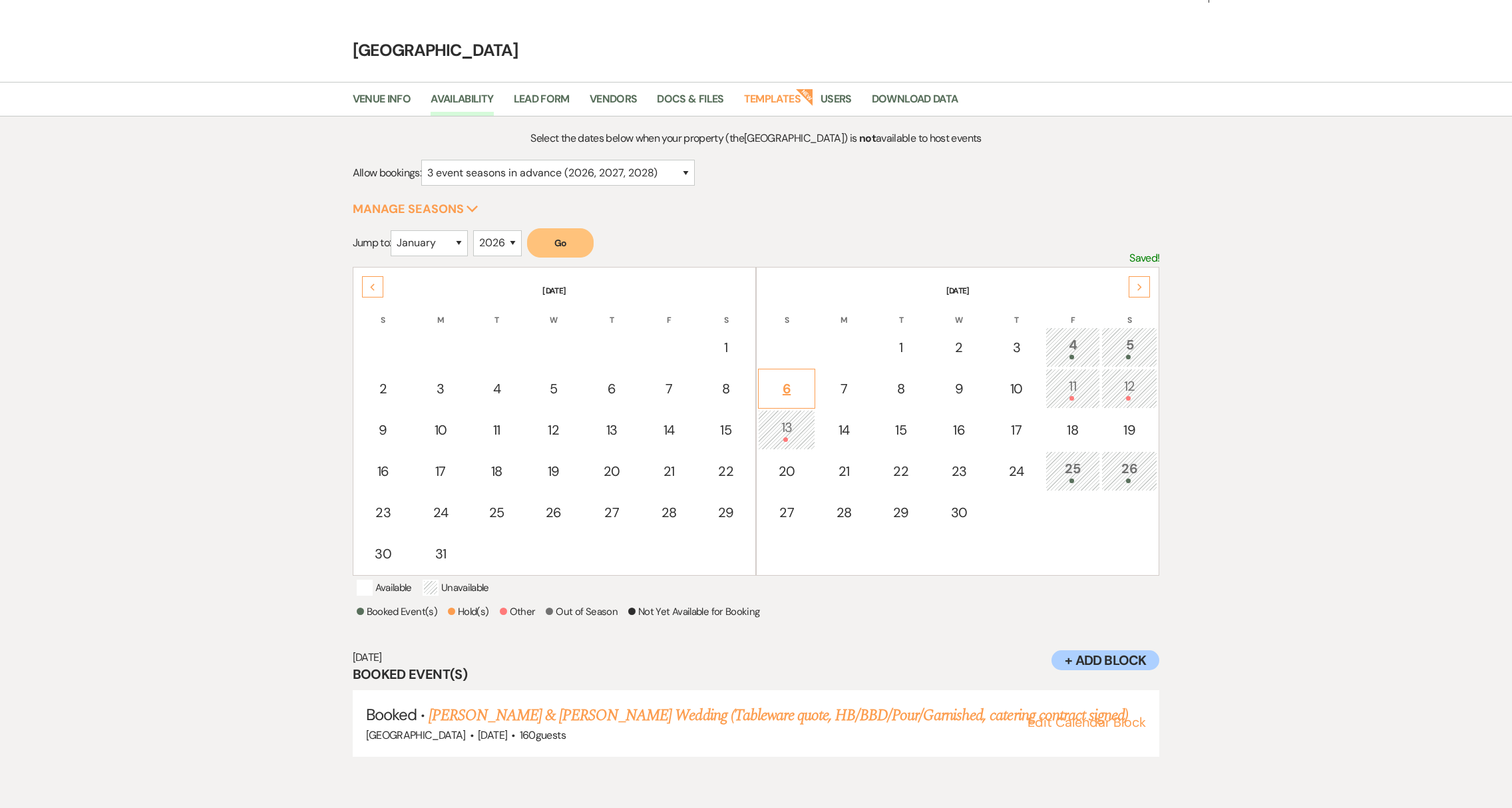
click at [781, 383] on div "6" at bounding box center [787, 388] width 43 height 20
select select "other"
select select "false"
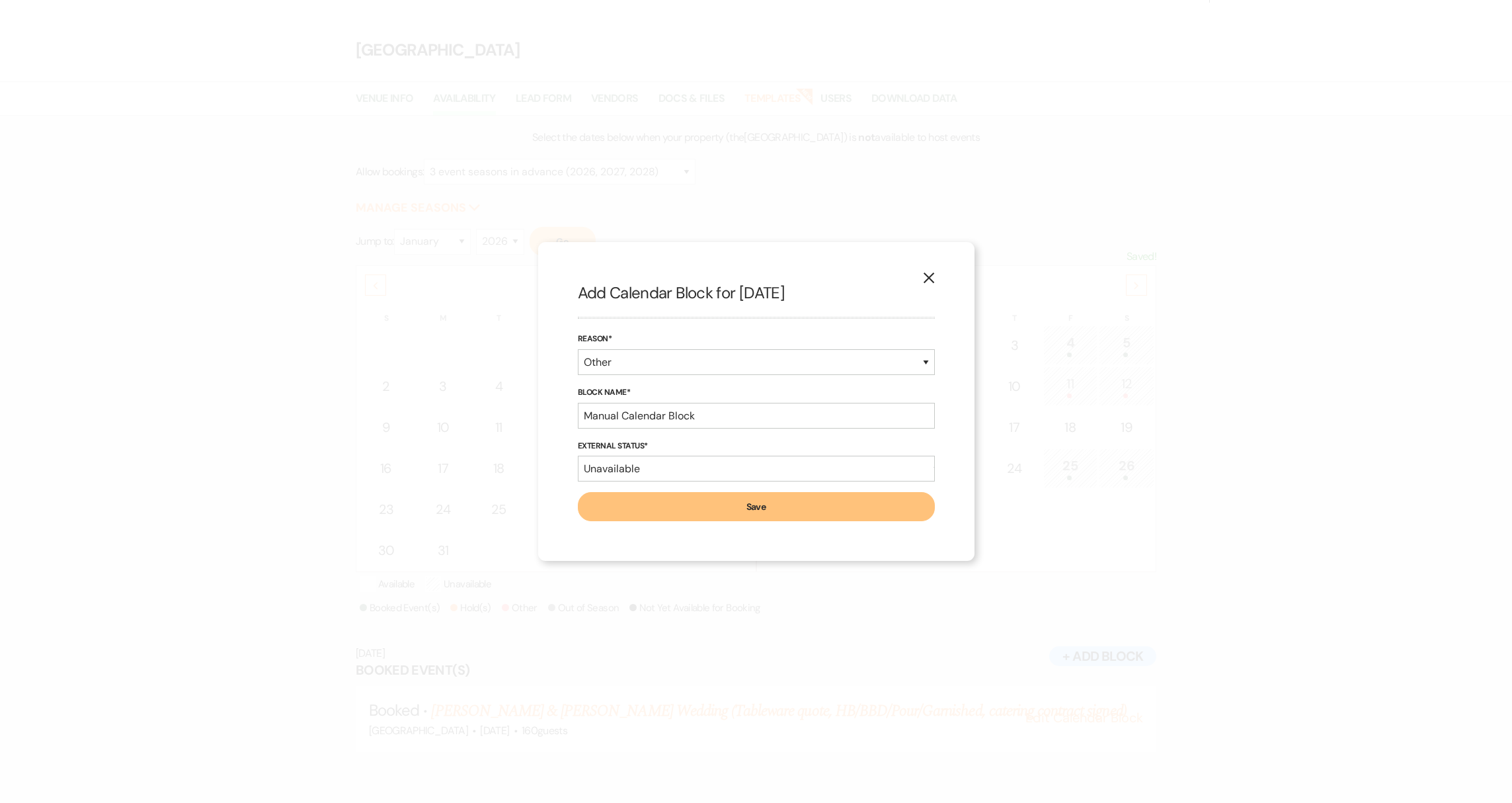
click at [931, 276] on use "button" at bounding box center [928, 277] width 10 height 10
